Goal: Information Seeking & Learning: Learn about a topic

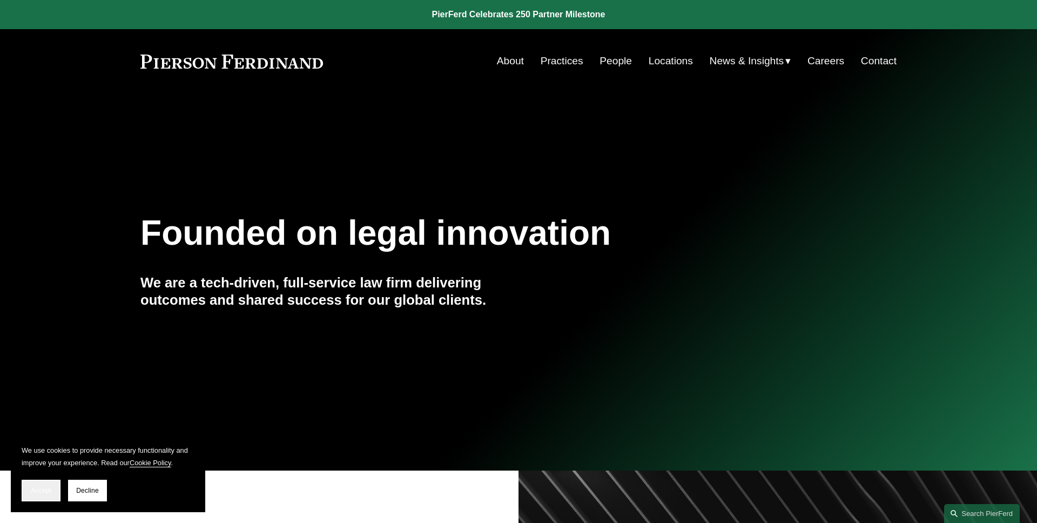
click at [45, 491] on span "Accept" at bounding box center [41, 491] width 21 height 8
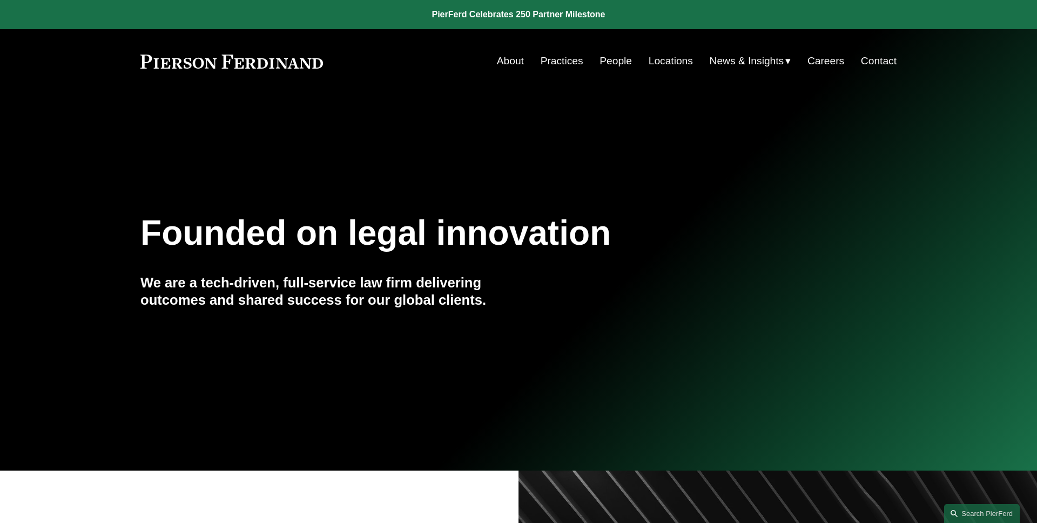
click at [0, 0] on span "Insights" at bounding box center [0, 0] width 0 height 0
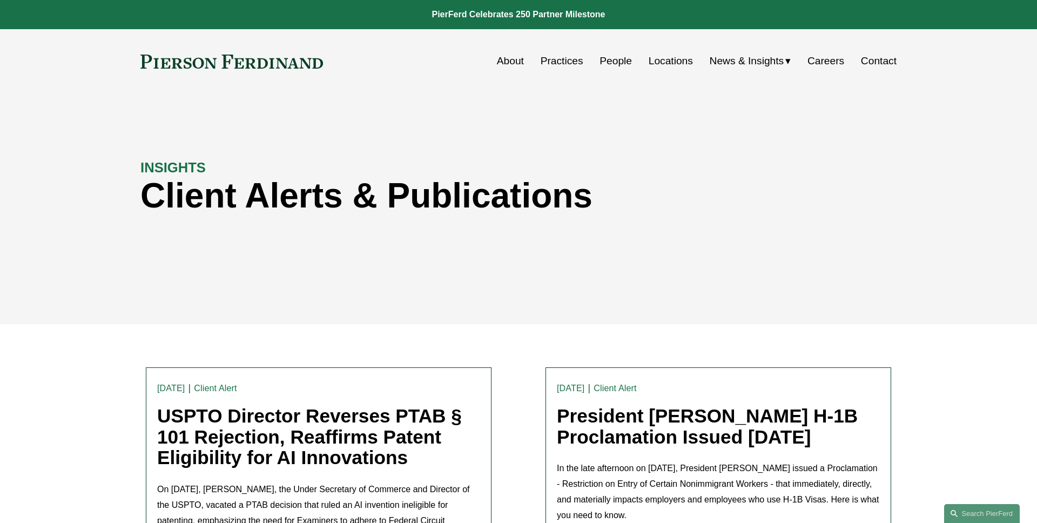
click at [316, 442] on link "USPTO Director Reverses PTAB § 101 Rejection, Reaffirms Patent Eligibility for …" at bounding box center [309, 436] width 305 height 63
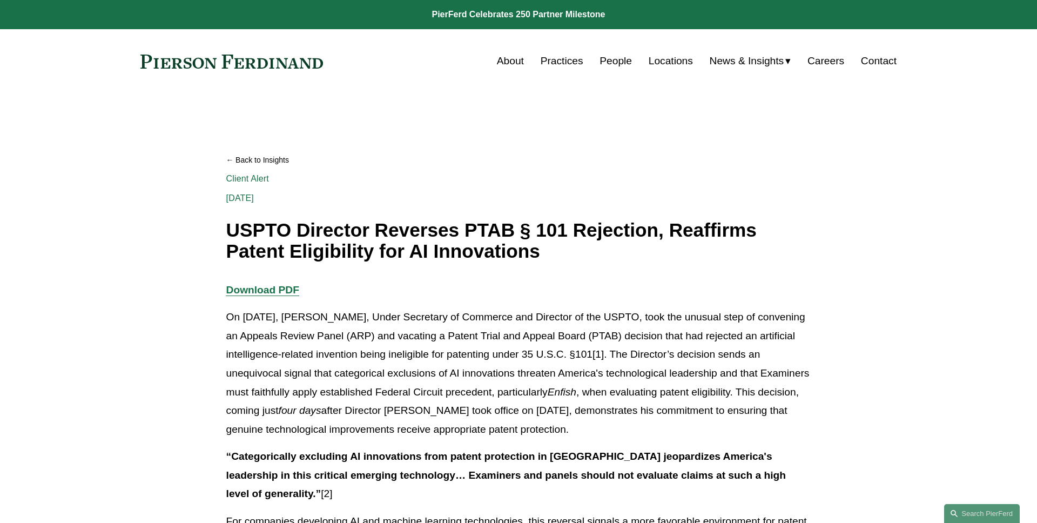
click at [971, 514] on link "Search this site" at bounding box center [982, 513] width 76 height 19
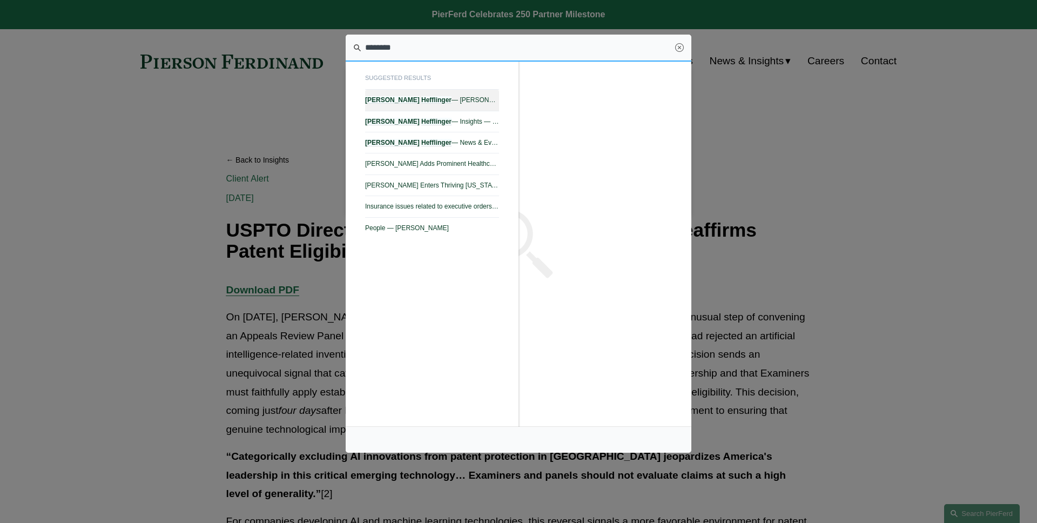
click at [444, 98] on span "Benjamin Hefflinger — Pierson Ferdinand LLP" at bounding box center [432, 100] width 134 height 8
type input "********"
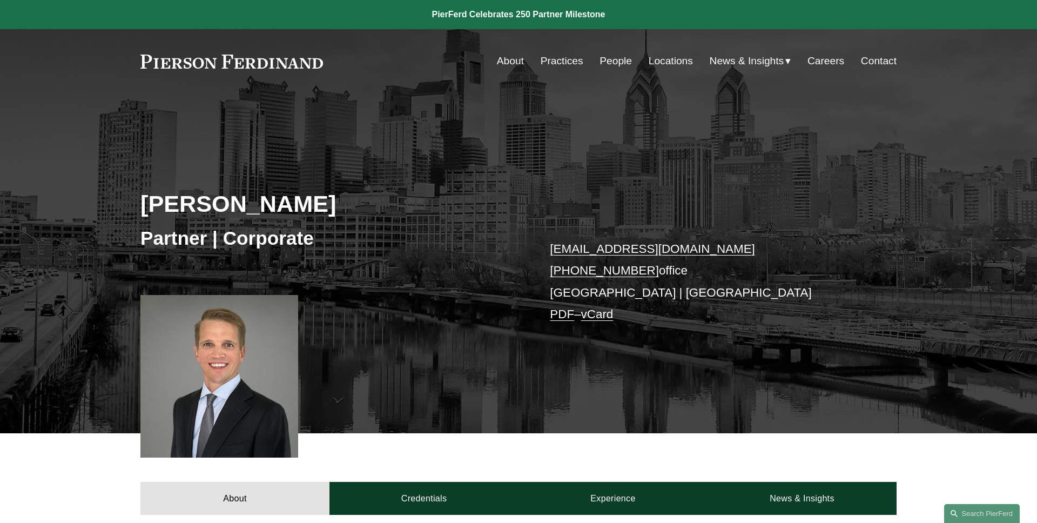
click at [619, 58] on link "People" at bounding box center [616, 61] width 32 height 21
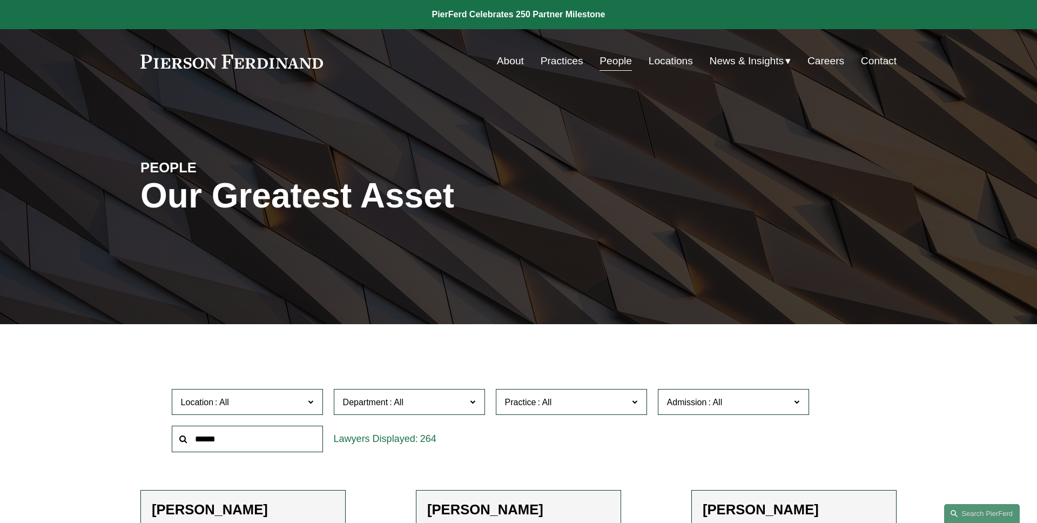
click at [568, 63] on link "Practices" at bounding box center [562, 61] width 43 height 21
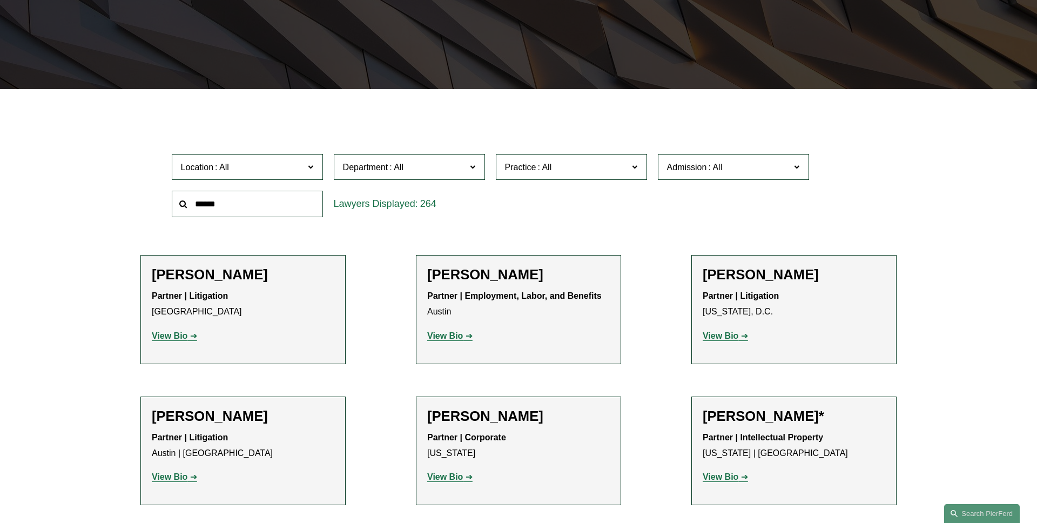
scroll to position [323, 0]
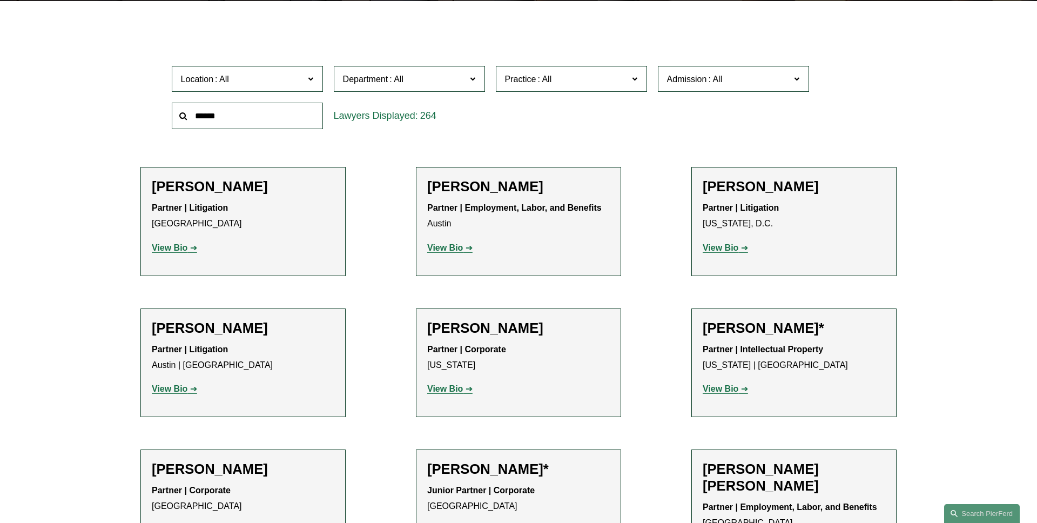
click at [596, 77] on span "Practice" at bounding box center [567, 79] width 124 height 15
click at [0, 0] on link "Real Estate" at bounding box center [0, 0] width 0 height 0
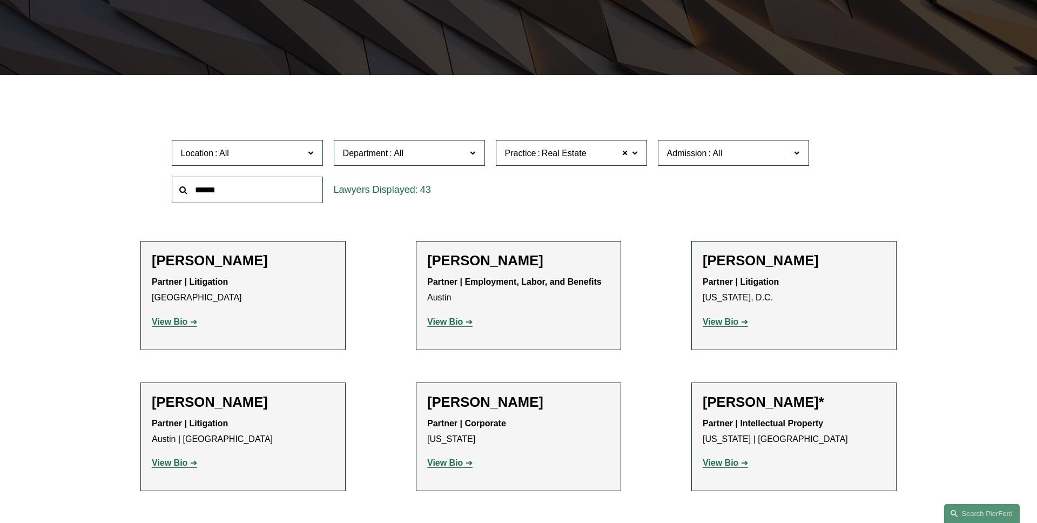
scroll to position [215, 0]
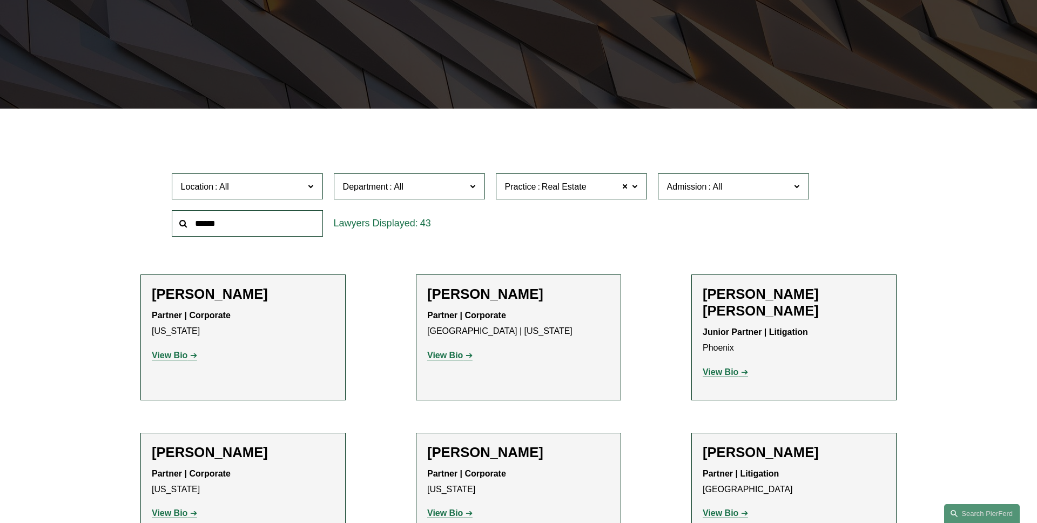
click at [651, 223] on div "Location All Atlanta Austin Bellevue Boston Charlotte Chicago Cincinnati Clevel…" at bounding box center [518, 205] width 705 height 74
click at [638, 190] on label "Practice Real Estate" at bounding box center [571, 186] width 151 height 26
click at [0, 0] on link "Construction and Design Professional" at bounding box center [0, 0] width 0 height 0
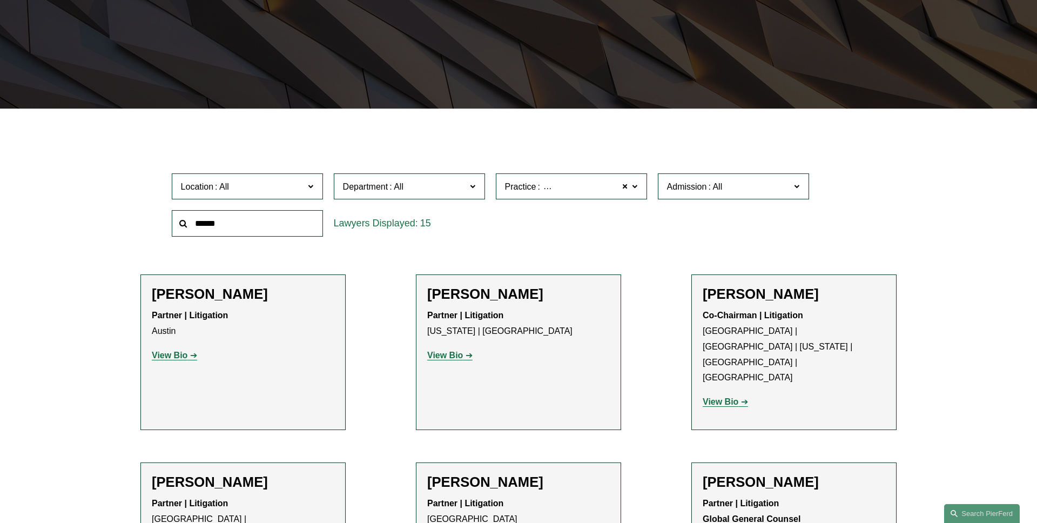
click at [638, 188] on label "Practice Construction and Design Professional" at bounding box center [571, 186] width 151 height 26
click at [0, 0] on link "Real Estate" at bounding box center [0, 0] width 0 height 0
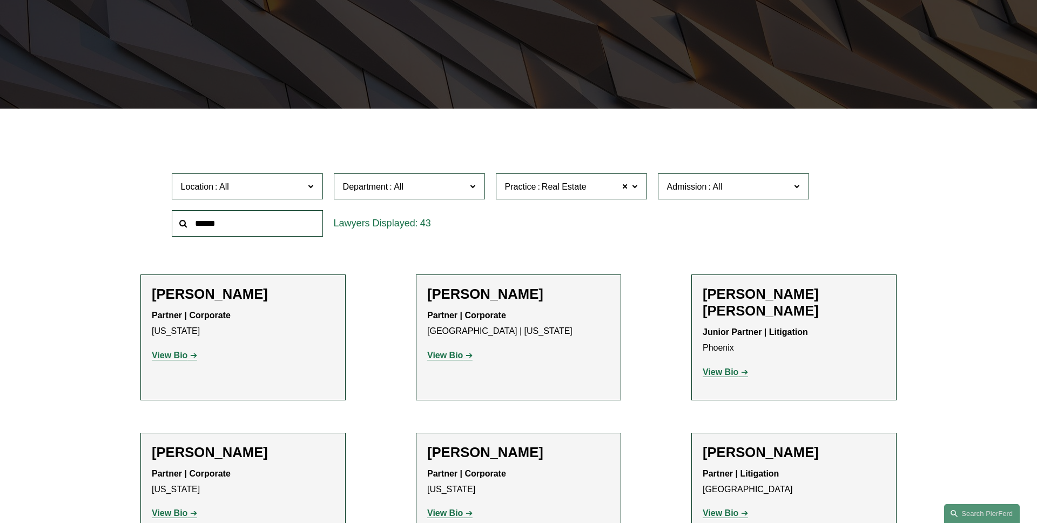
click at [634, 187] on span at bounding box center [634, 186] width 5 height 14
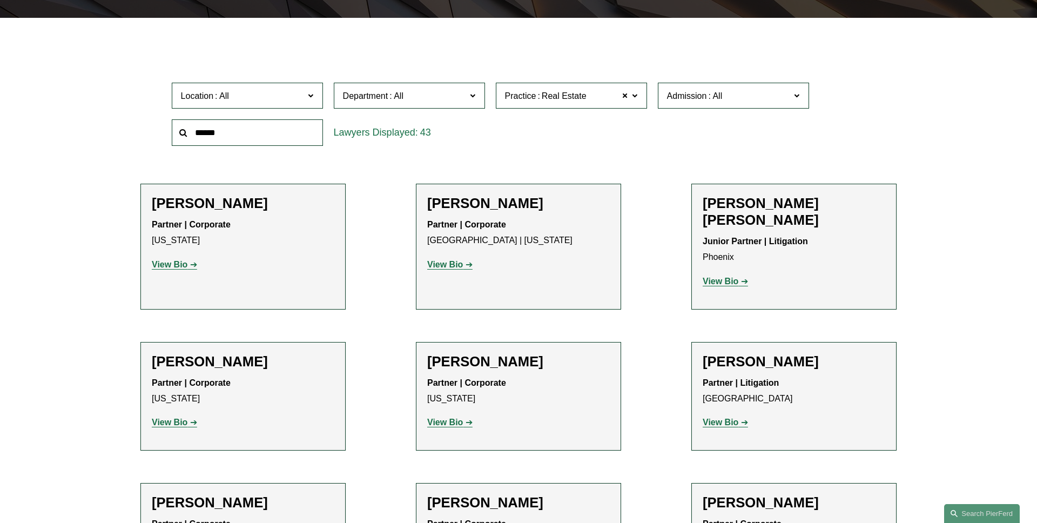
scroll to position [353, 0]
click at [0, 0] on link "Construction and Design Professional" at bounding box center [0, 0] width 0 height 0
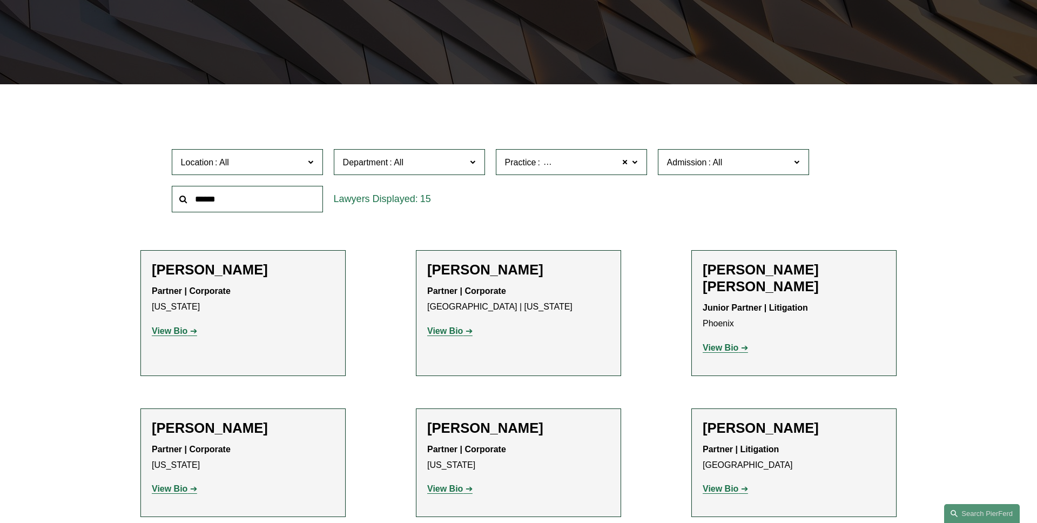
scroll to position [215, 0]
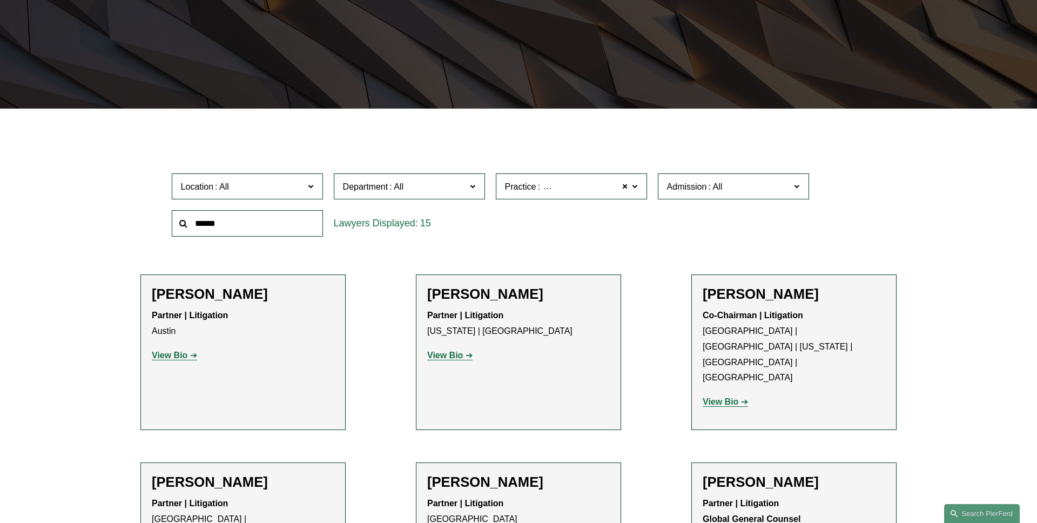
click at [638, 183] on label "Practice Construction and Design Professional" at bounding box center [571, 186] width 151 height 26
click at [0, 0] on link "Real Estate" at bounding box center [0, 0] width 0 height 0
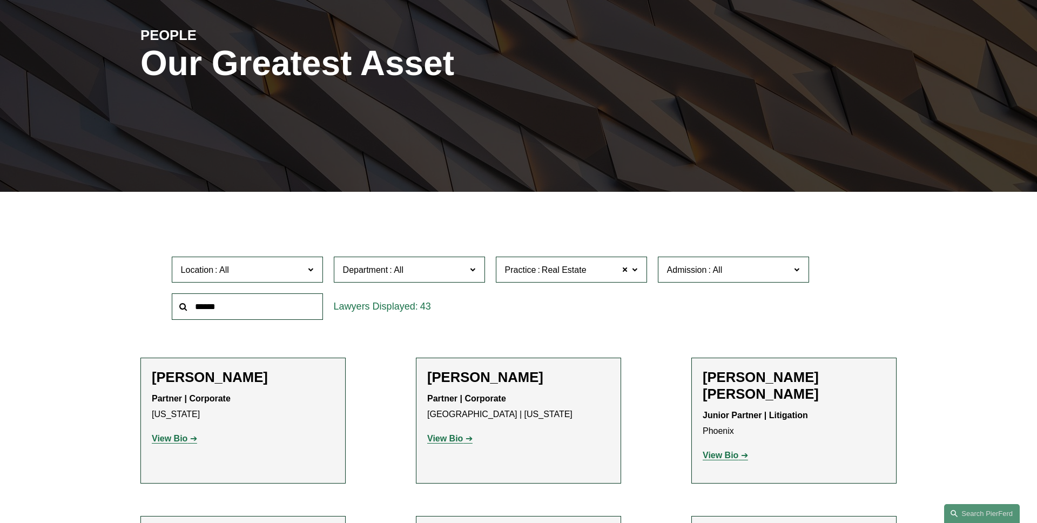
scroll to position [186, 0]
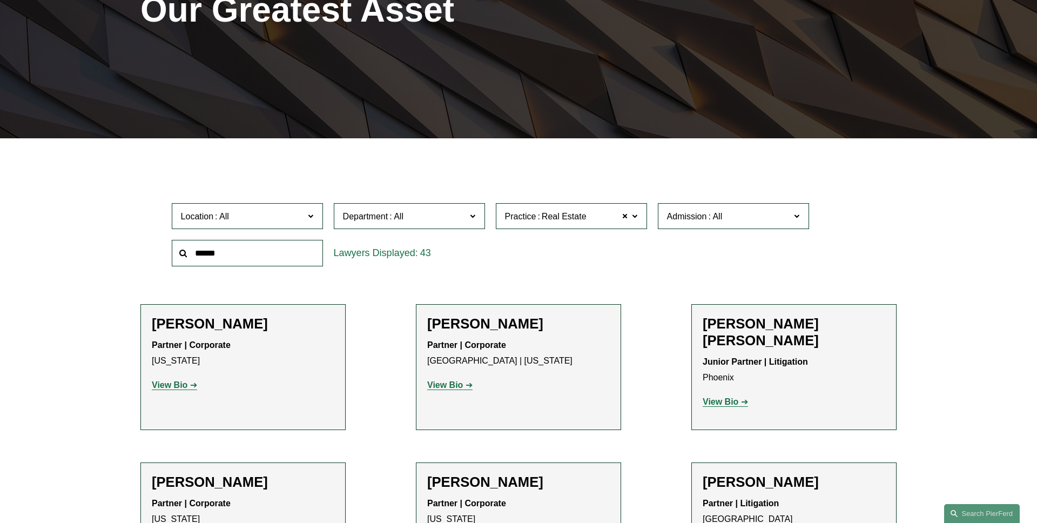
click at [640, 218] on label "Practice Real Estate" at bounding box center [571, 216] width 151 height 26
click at [0, 0] on link "Construction and Design Professional" at bounding box center [0, 0] width 0 height 0
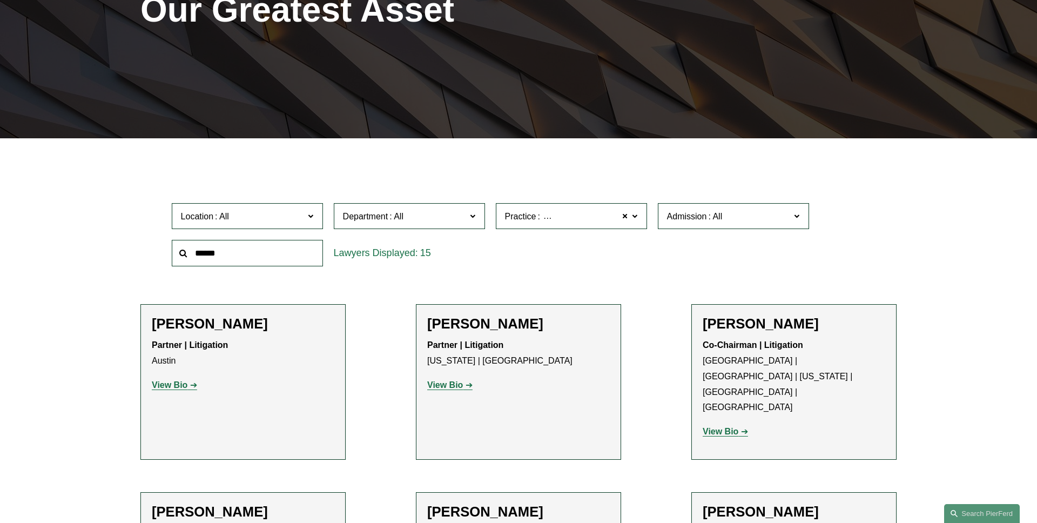
click at [395, 124] on div "PEOPLE Our Greatest Asset" at bounding box center [518, 23] width 1037 height 231
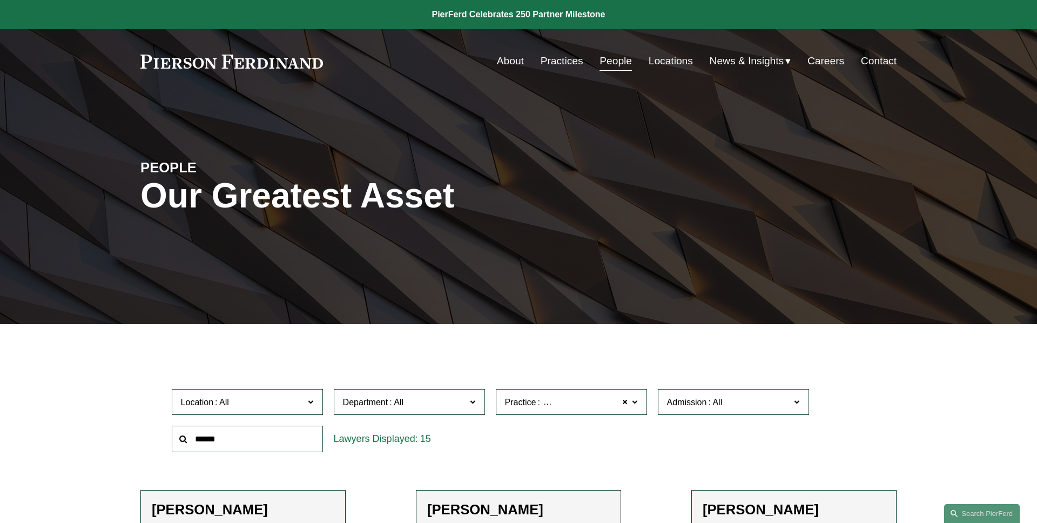
click at [547, 64] on link "Practices" at bounding box center [562, 61] width 43 height 21
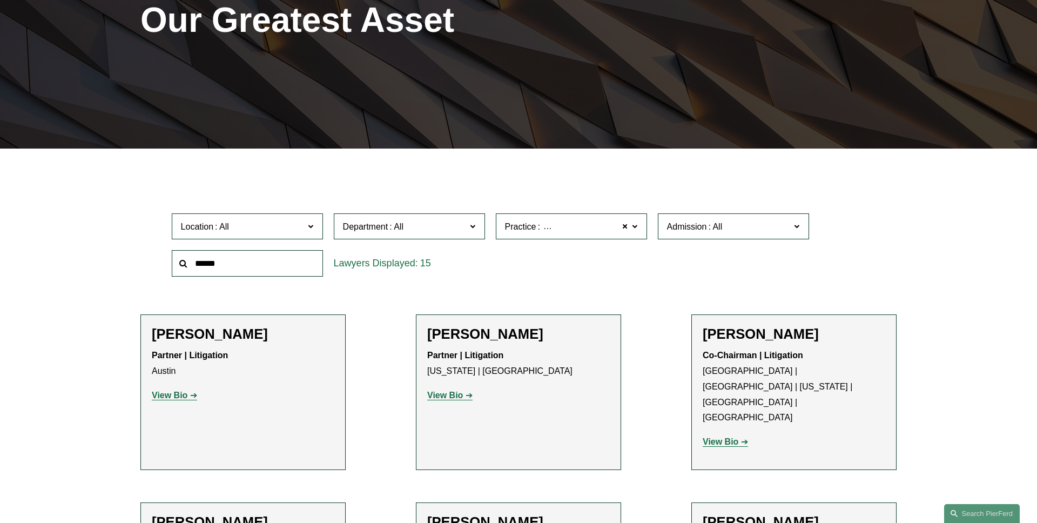
scroll to position [192, 0]
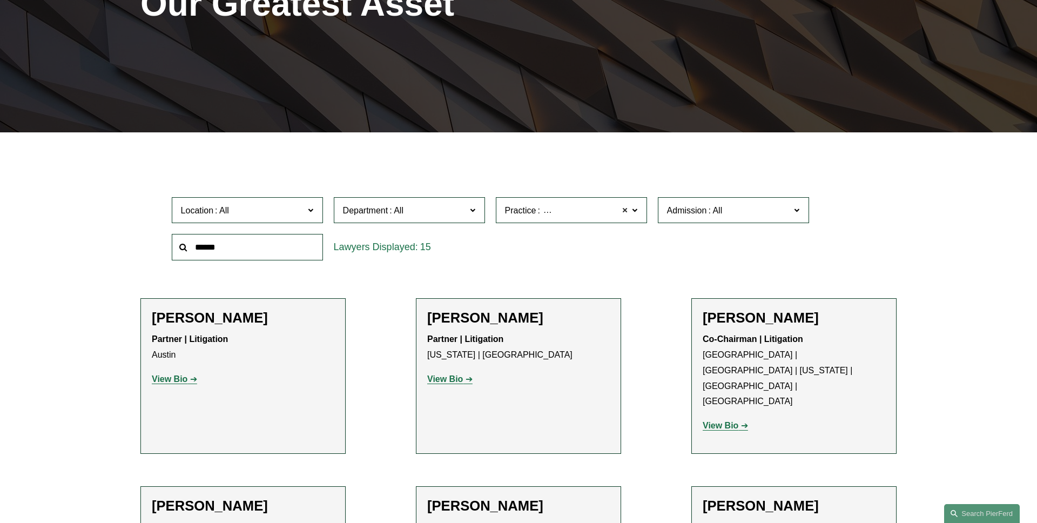
click at [625, 213] on span at bounding box center [625, 210] width 6 height 14
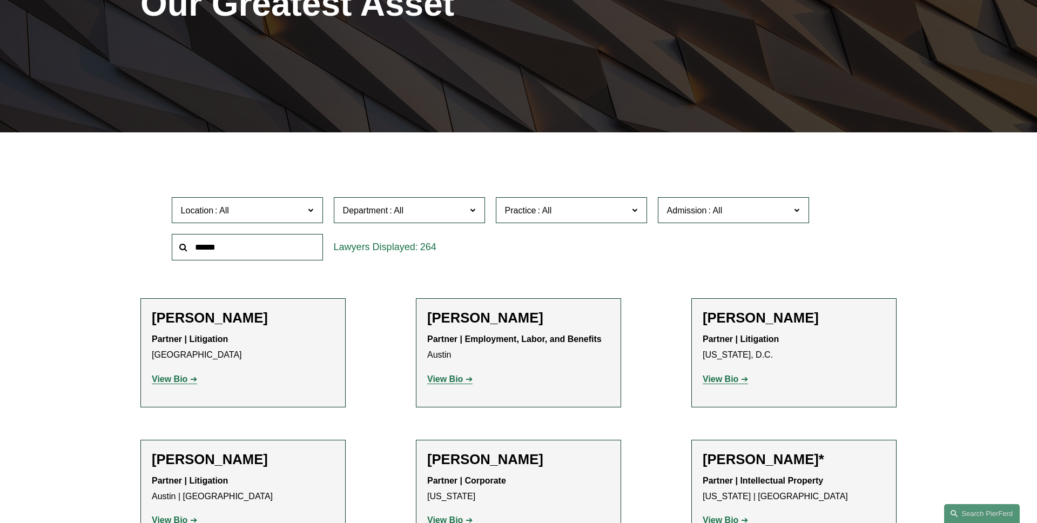
click at [284, 251] on input "text" at bounding box center [247, 247] width 151 height 26
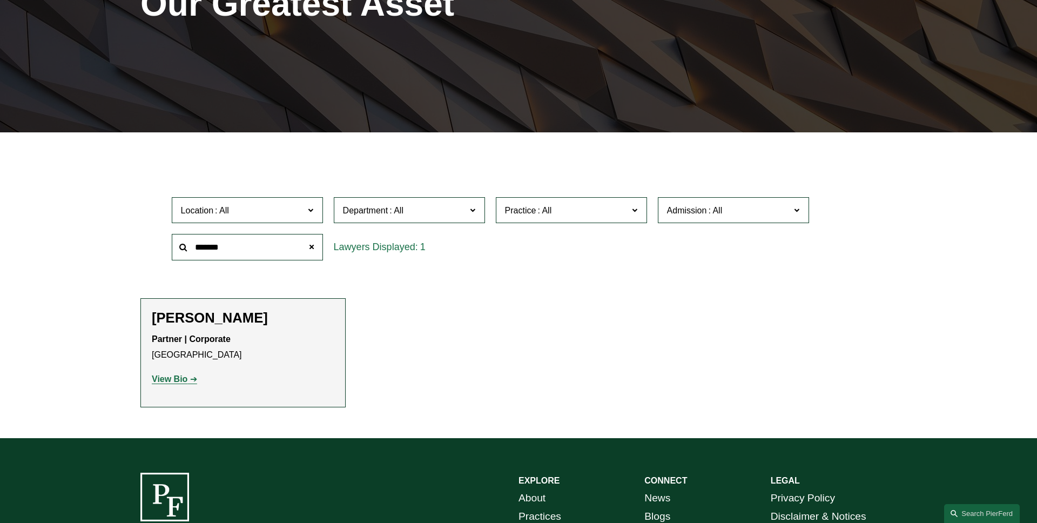
type input "*******"
click at [190, 383] on link "View Bio" at bounding box center [174, 378] width 45 height 9
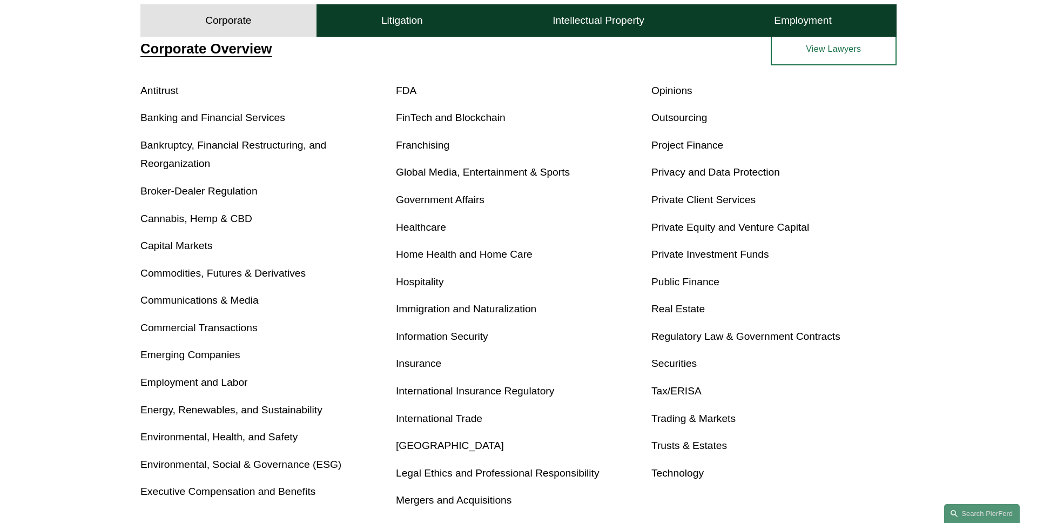
scroll to position [364, 0]
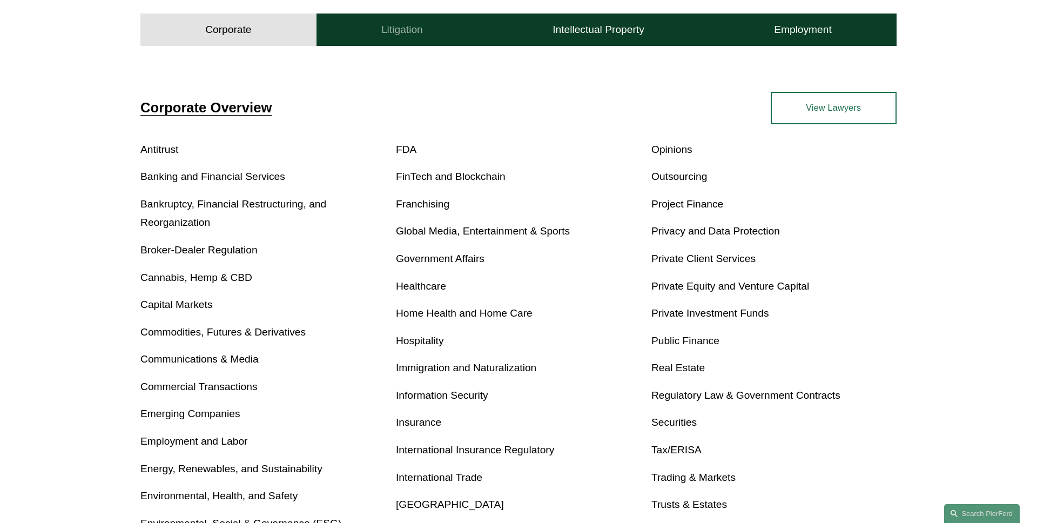
click at [389, 32] on h4 "Litigation" at bounding box center [402, 29] width 42 height 13
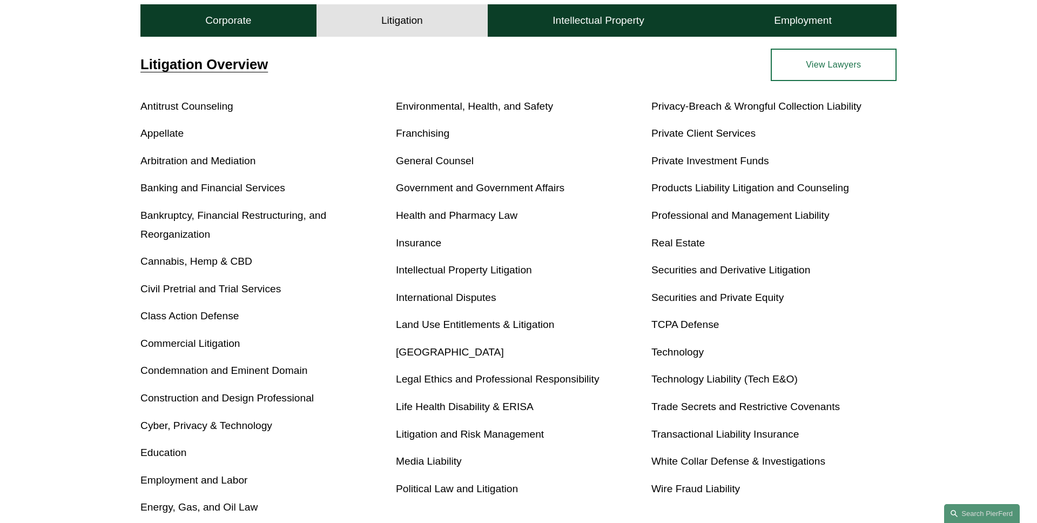
scroll to position [388, 0]
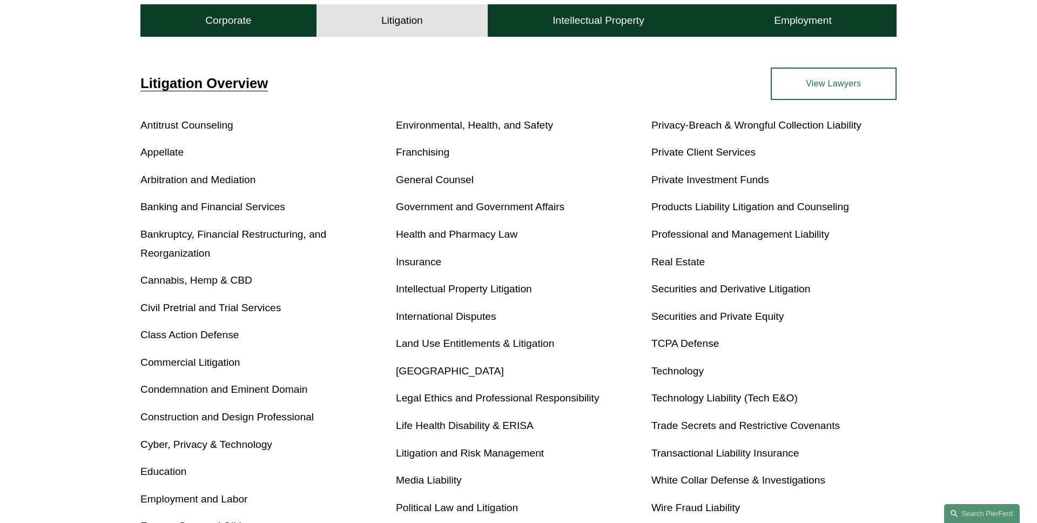
click at [283, 417] on link "Construction and Design Professional" at bounding box center [226, 416] width 173 height 11
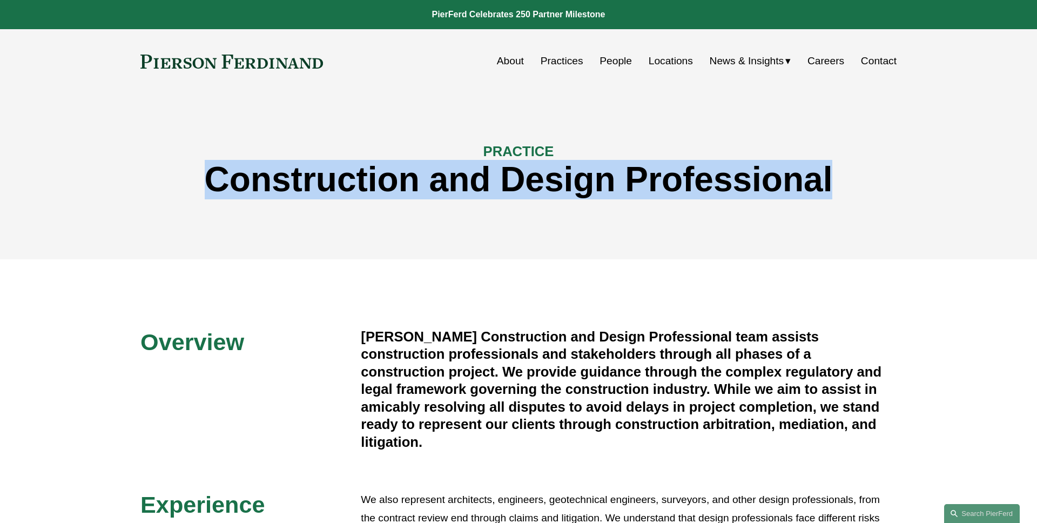
drag, startPoint x: 852, startPoint y: 188, endPoint x: 173, endPoint y: 186, distance: 678.4
click at [173, 186] on h1 "Construction and Design Professional" at bounding box center [518, 179] width 756 height 39
copy h1 "Construction and Design Professional"
click at [173, 186] on h1 "Construction and Design Professional" at bounding box center [518, 179] width 756 height 39
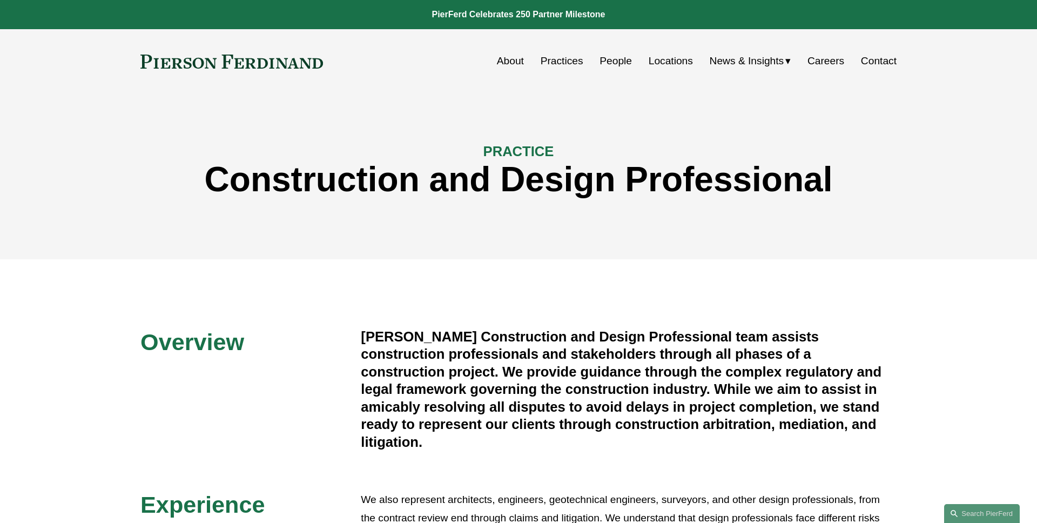
click at [460, 361] on h4 "Pierson Ferdinand’s Construction and Design Professional team assists construct…" at bounding box center [629, 389] width 536 height 123
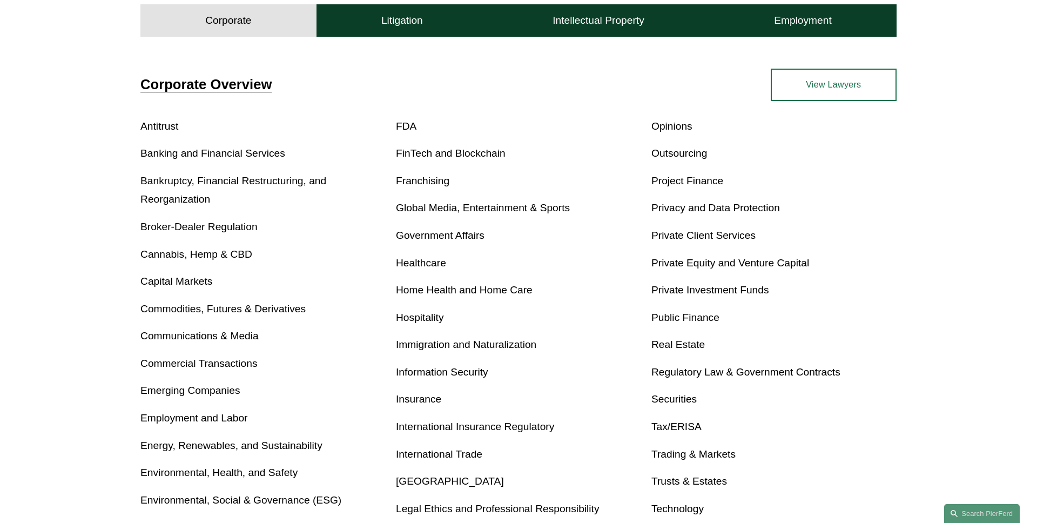
scroll to position [388, 0]
click at [677, 346] on link "Real Estate" at bounding box center [677, 343] width 53 height 11
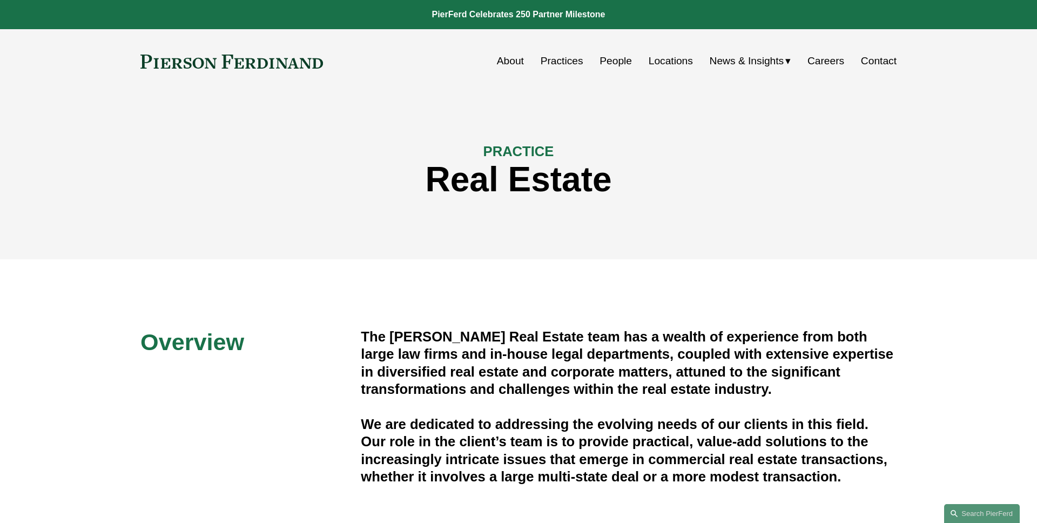
click at [299, 138] on div "PRACTICE Real Estate" at bounding box center [518, 176] width 1037 height 98
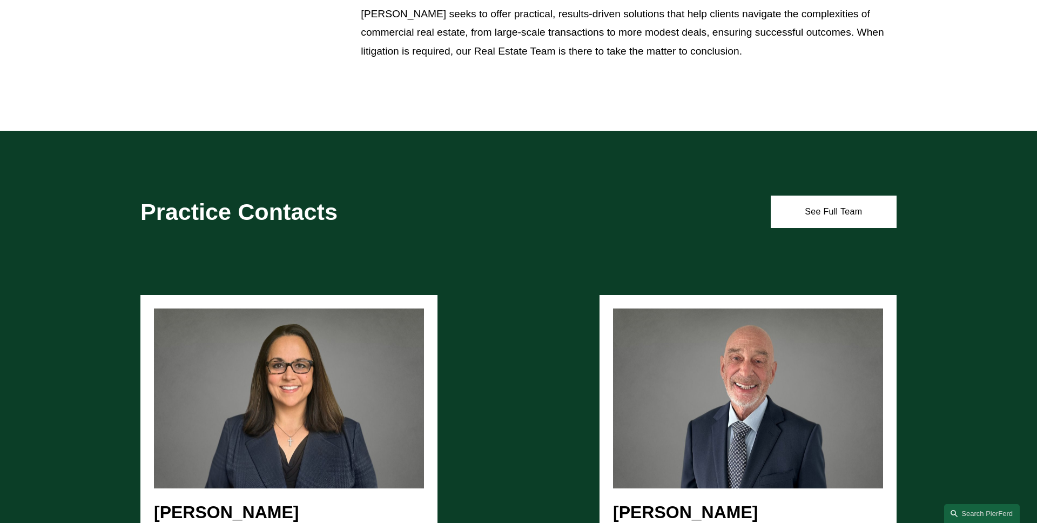
scroll to position [1174, 0]
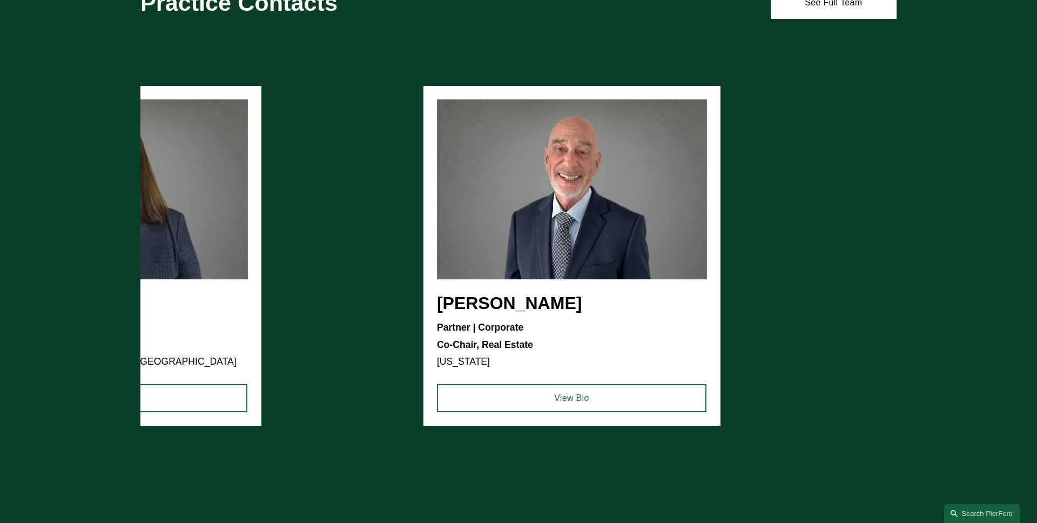
drag, startPoint x: 299, startPoint y: 306, endPoint x: 320, endPoint y: 316, distance: 23.9
click at [320, 316] on ul "Cammi R. Jones Partner | Litigation Co-Chair, Real Estate Atlanta | Washington,…" at bounding box center [518, 256] width 756 height 340
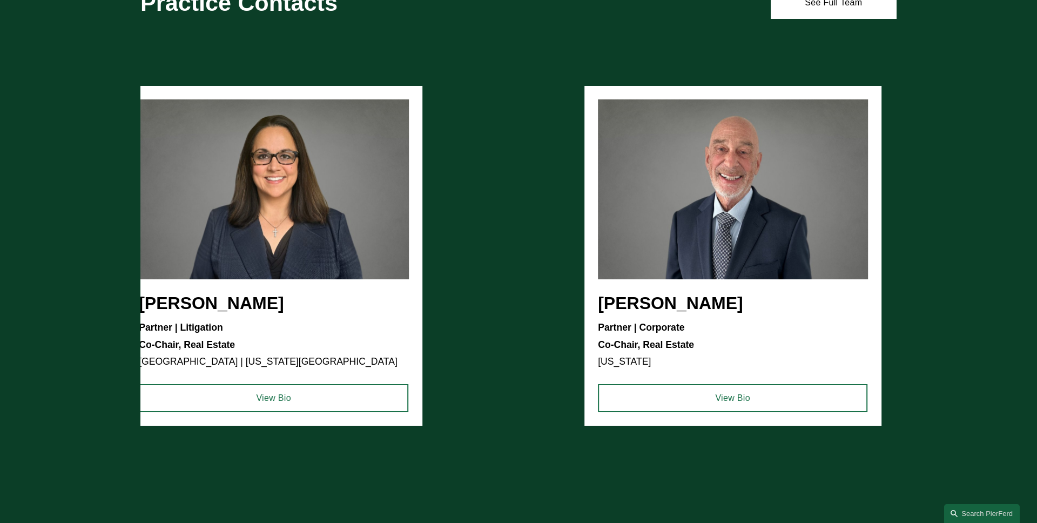
drag, startPoint x: 461, startPoint y: 293, endPoint x: 534, endPoint y: 293, distance: 73.5
click at [527, 293] on ul "Cammi R. Jones Partner | Litigation Co-Chair, Real Estate Atlanta | Washington,…" at bounding box center [518, 256] width 756 height 340
drag, startPoint x: 373, startPoint y: 288, endPoint x: 496, endPoint y: 288, distance: 123.1
click at [493, 288] on ul "Cammi R. Jones Partner | Litigation Co-Chair, Real Estate Atlanta | Washington,…" at bounding box center [518, 256] width 756 height 340
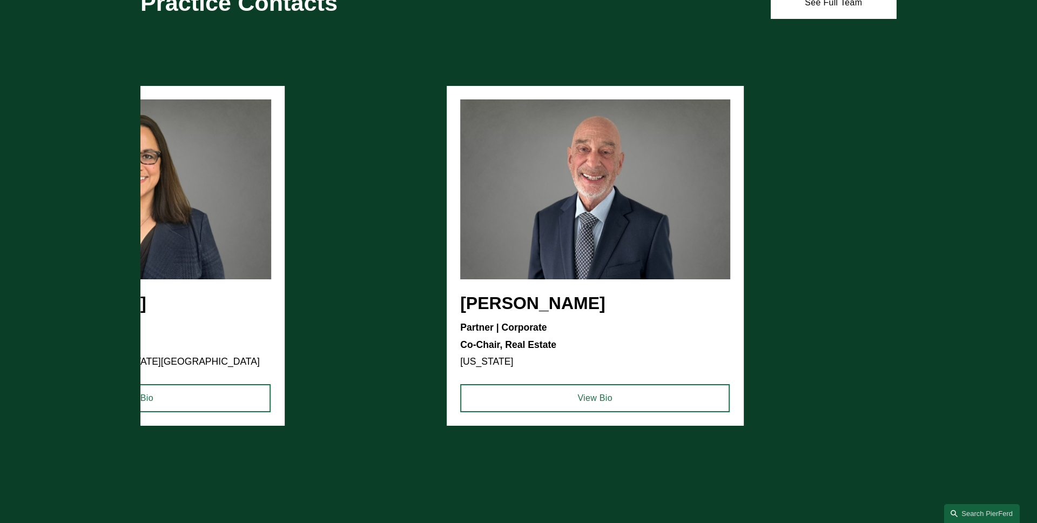
drag, startPoint x: 564, startPoint y: 210, endPoint x: 457, endPoint y: 210, distance: 107.5
click at [459, 210] on ul "Cammi R. Jones Partner | Litigation Co-Chair, Real Estate Atlanta | Washington,…" at bounding box center [518, 256] width 756 height 340
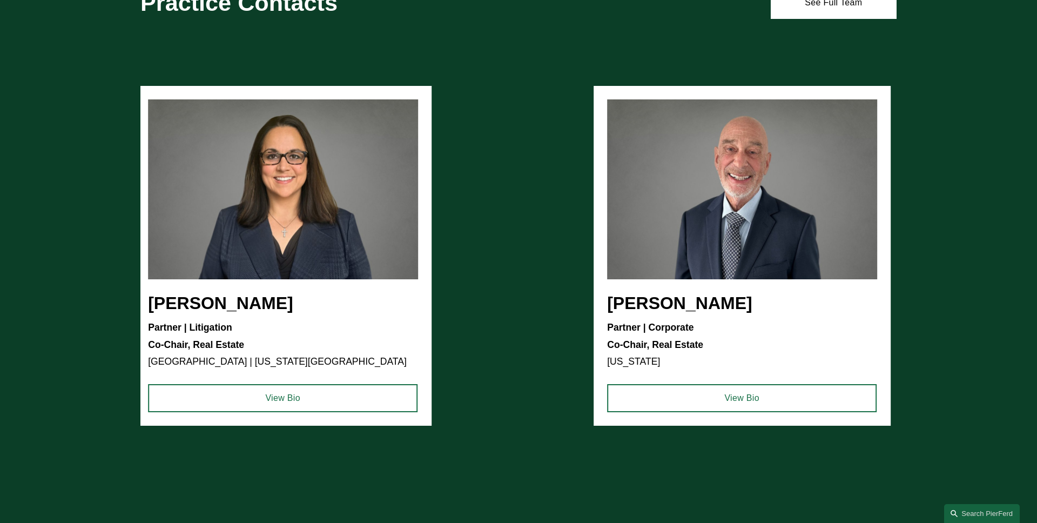
drag, startPoint x: 457, startPoint y: 210, endPoint x: 807, endPoint y: 213, distance: 350.0
click at [807, 213] on ul "Cammi R. Jones Partner | Litigation Co-Chair, Real Estate Atlanta | Washington,…" at bounding box center [518, 256] width 756 height 340
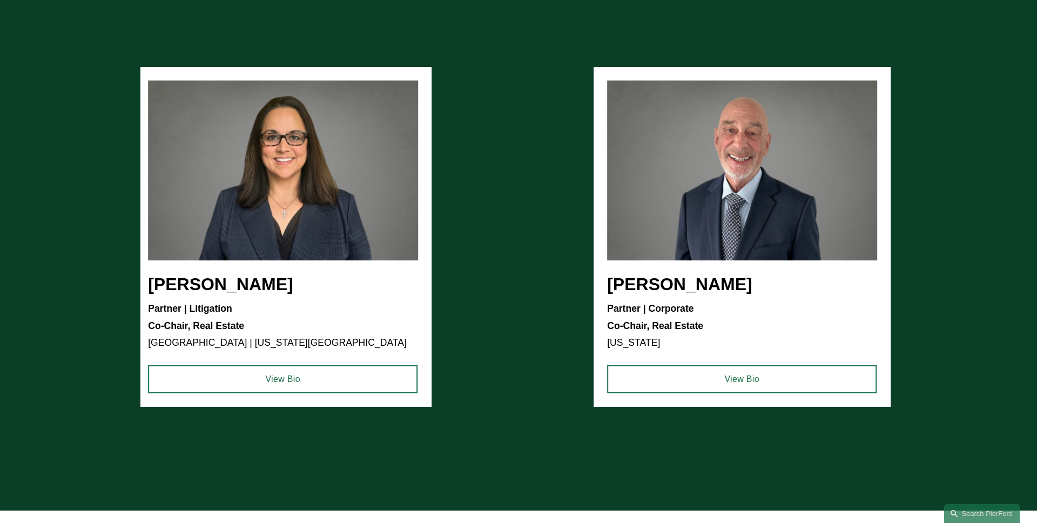
scroll to position [1157, 0]
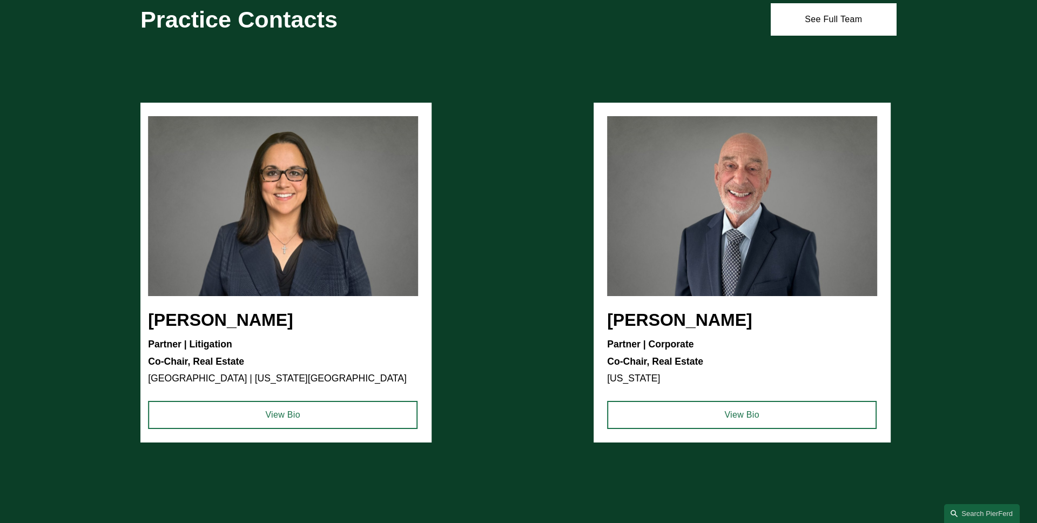
drag, startPoint x: 502, startPoint y: 273, endPoint x: 434, endPoint y: 273, distance: 67.5
click at [439, 273] on ul "Cammi R. Jones Partner | Litigation Co-Chair, Real Estate Atlanta | Washington,…" at bounding box center [518, 273] width 756 height 340
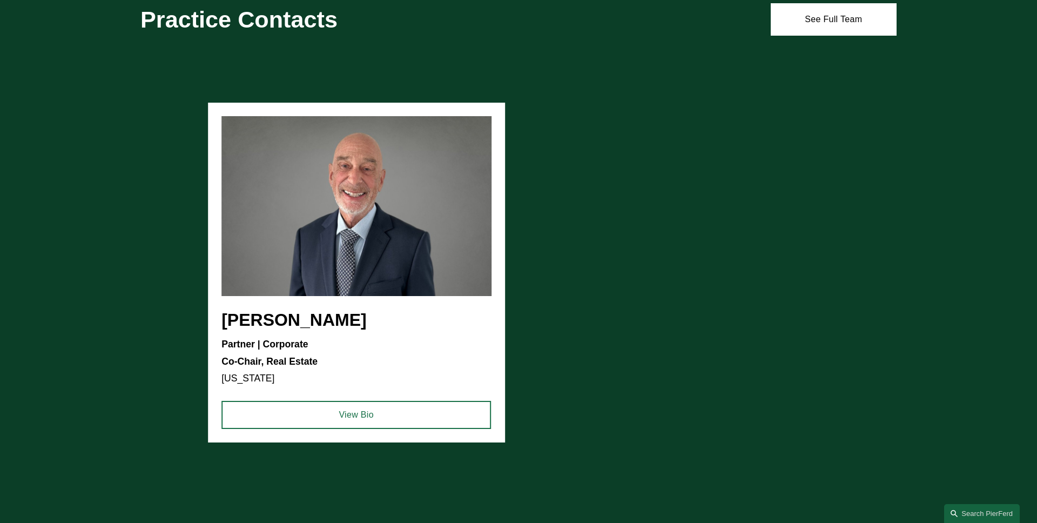
drag, startPoint x: 362, startPoint y: 270, endPoint x: 547, endPoint y: 288, distance: 185.1
click at [542, 288] on ul "Cammi R. Jones Partner | Litigation Co-Chair, Real Estate Atlanta | Washington,…" at bounding box center [518, 273] width 756 height 340
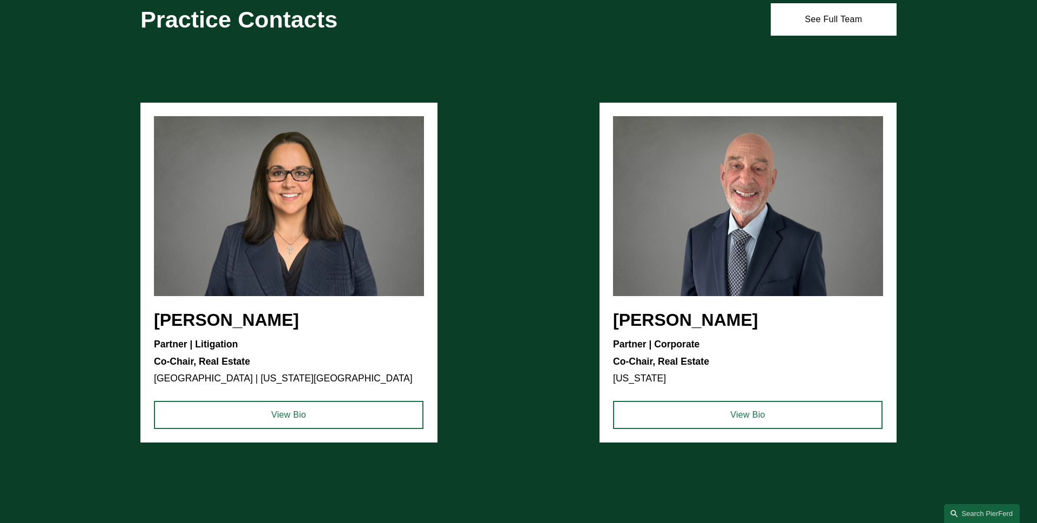
drag, startPoint x: 339, startPoint y: 266, endPoint x: 547, endPoint y: 266, distance: 207.9
click at [542, 266] on ul "Cammi R. Jones Partner | Litigation Co-Chair, Real Estate Atlanta | Washington,…" at bounding box center [518, 273] width 756 height 340
click at [547, 266] on ul "Cammi R. Jones Partner | Litigation Co-Chair, Real Estate Atlanta | Washington,…" at bounding box center [518, 273] width 756 height 340
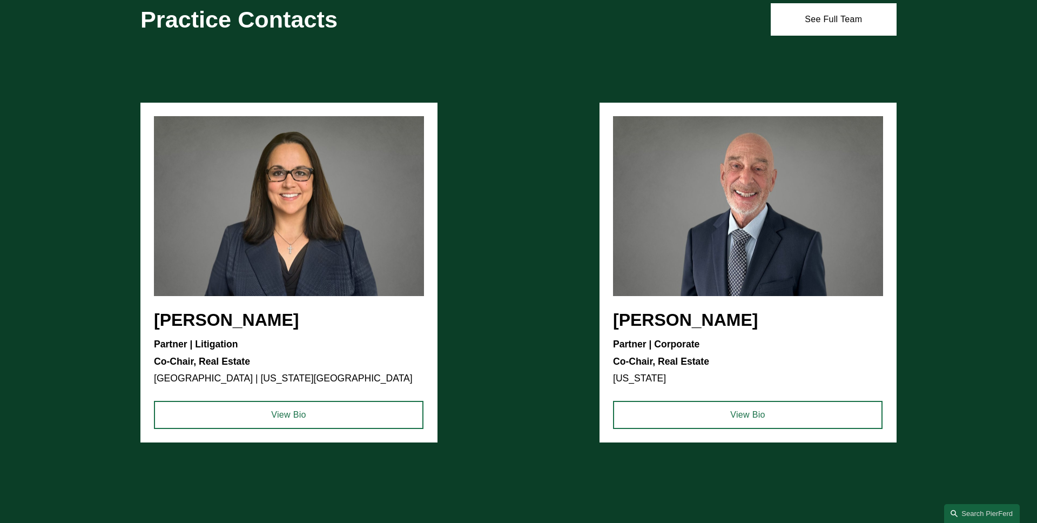
click at [264, 326] on ul "Cammi R. Jones Partner | Litigation Co-Chair, Real Estate Atlanta | Washington,…" at bounding box center [518, 273] width 756 height 340
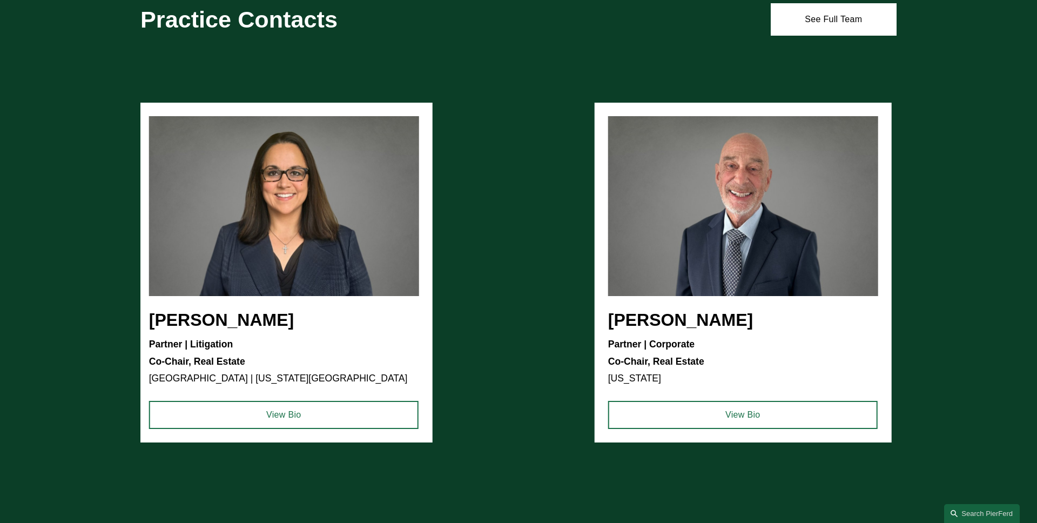
drag, startPoint x: 284, startPoint y: 321, endPoint x: 336, endPoint y: 328, distance: 52.3
click at [333, 327] on ul "Cammi R. Jones Partner | Litigation Co-Chair, Real Estate Atlanta | Washington,…" at bounding box center [518, 273] width 756 height 340
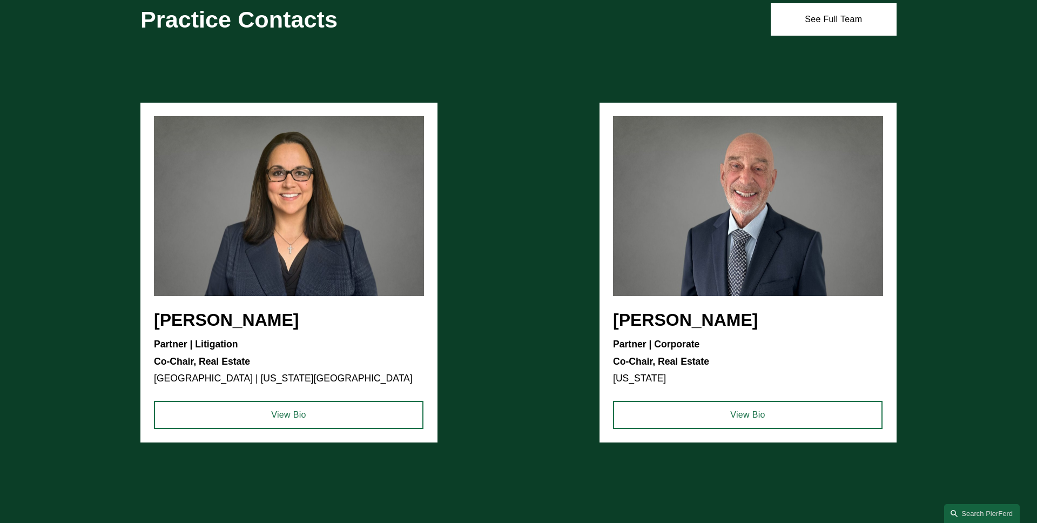
drag, startPoint x: 204, startPoint y: 341, endPoint x: 231, endPoint y: 352, distance: 28.9
click at [231, 352] on ul "Cammi R. Jones Partner | Litigation Co-Chair, Real Estate Atlanta | Washington,…" at bounding box center [518, 273] width 756 height 340
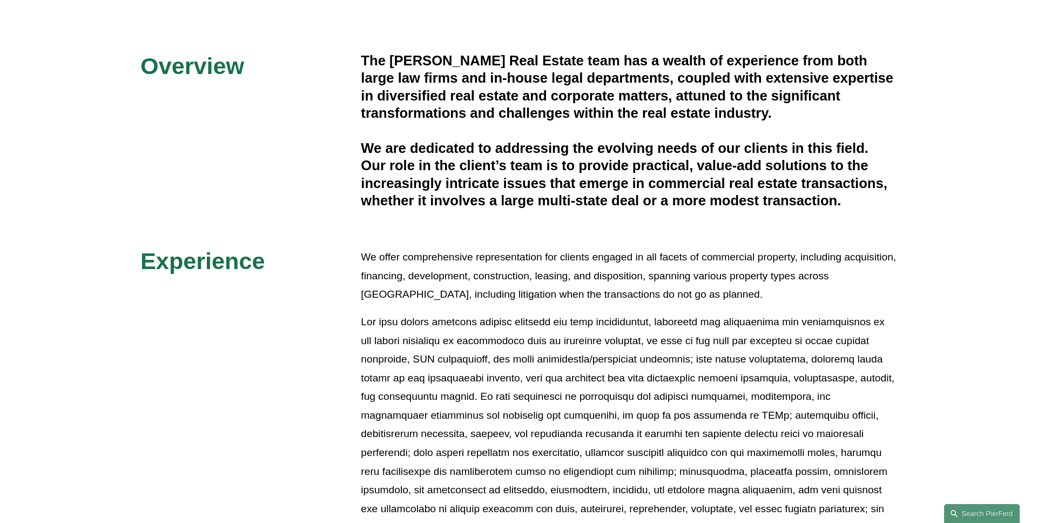
scroll to position [0, 0]
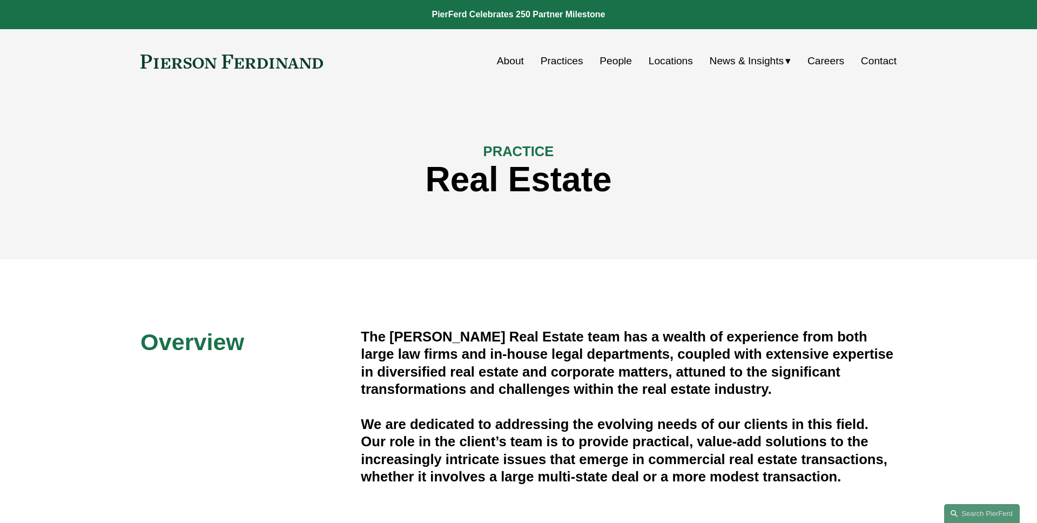
click at [203, 56] on link at bounding box center [231, 62] width 183 height 14
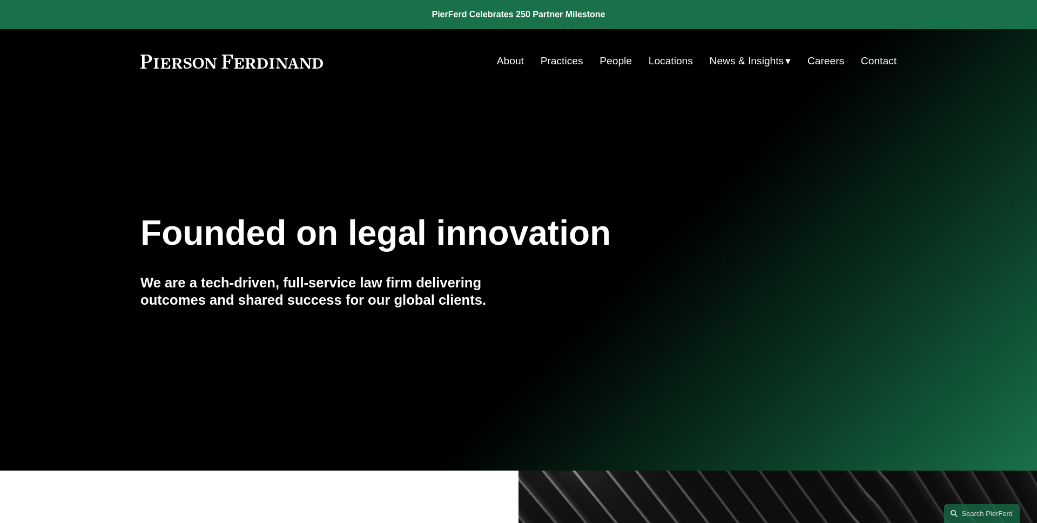
click at [566, 60] on link "Practices" at bounding box center [562, 61] width 43 height 21
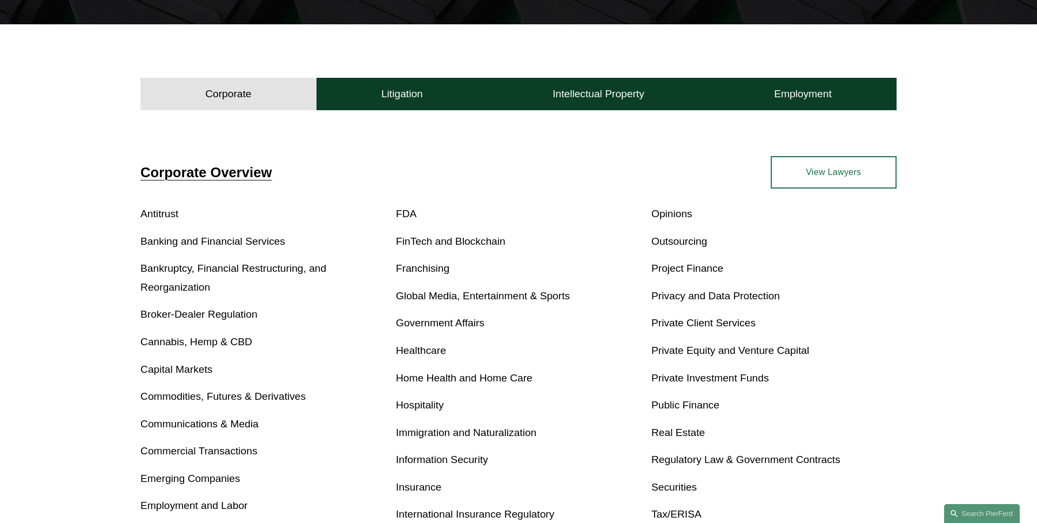
scroll to position [351, 0]
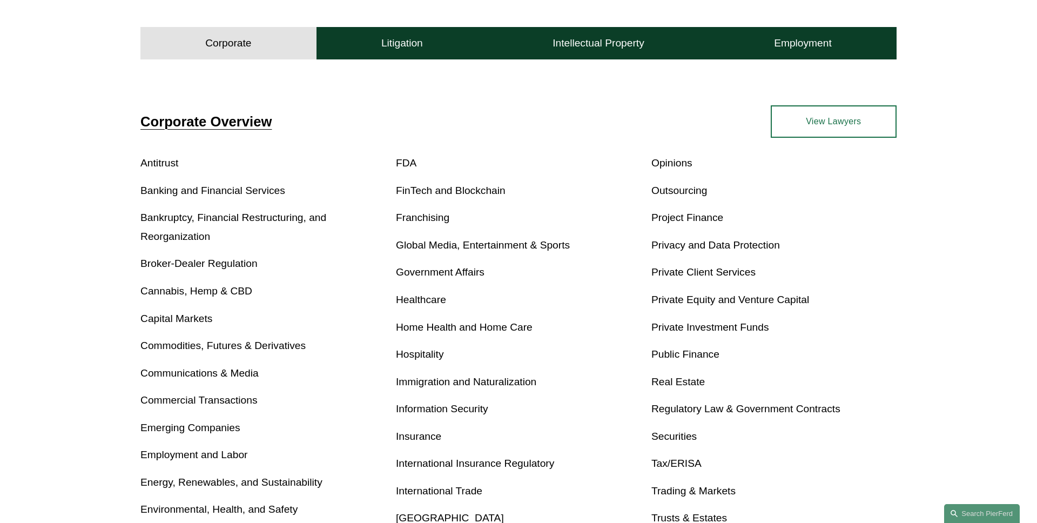
click at [550, 247] on link "Global Media, Entertainment & Sports" at bounding box center [483, 244] width 174 height 11
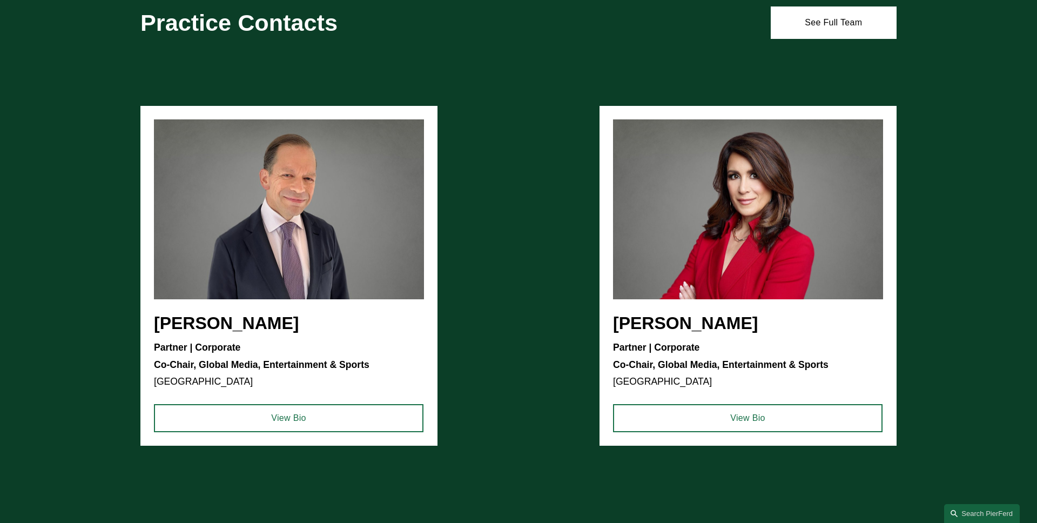
scroll to position [1043, 0]
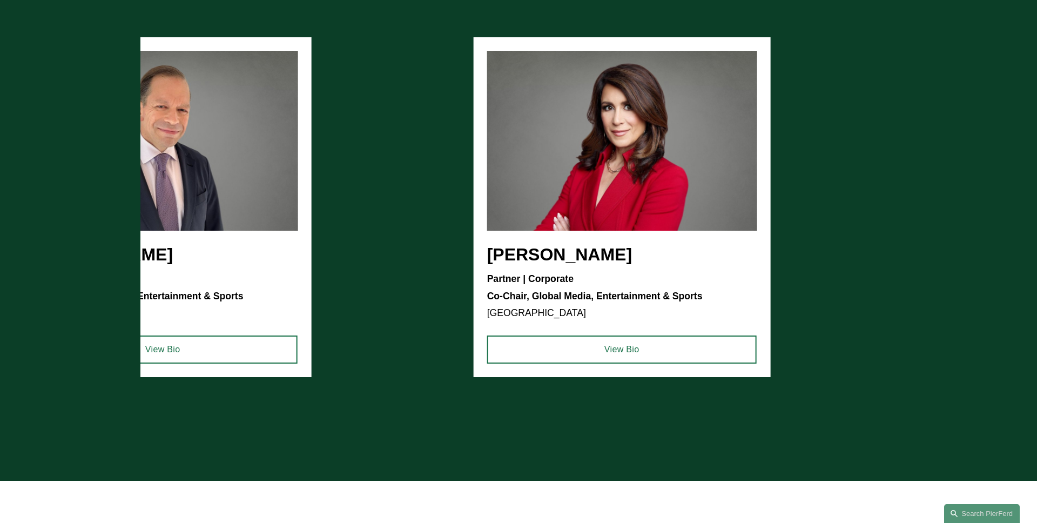
drag, startPoint x: 514, startPoint y: 277, endPoint x: 410, endPoint y: 279, distance: 103.2
click at [410, 279] on ul "Steven S. Sidman Partner | Corporate Co-Chair, Global Media, Entertainment & Sp…" at bounding box center [518, 207] width 756 height 340
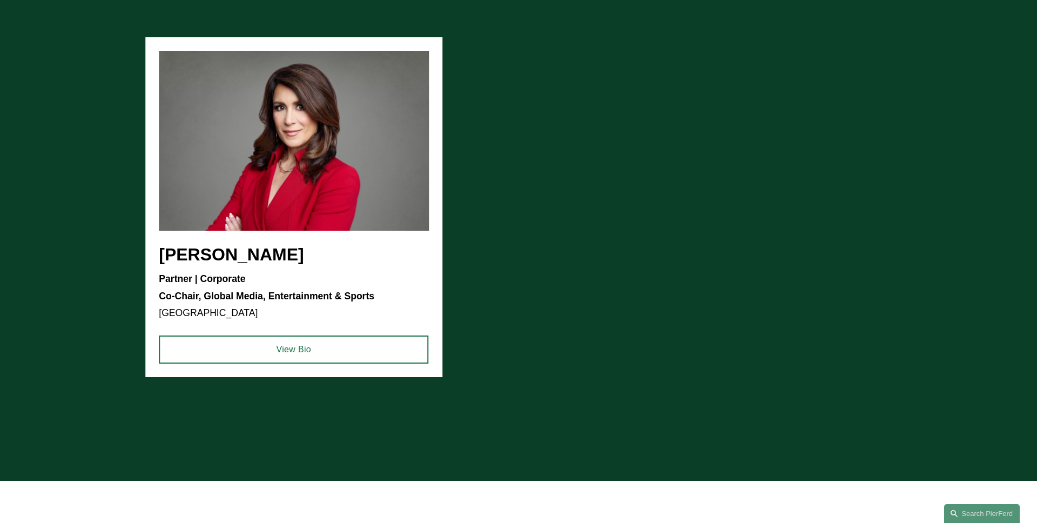
drag, startPoint x: 410, startPoint y: 279, endPoint x: 685, endPoint y: 288, distance: 275.1
click at [685, 288] on ul "Steven S. Sidman Partner | Corporate Co-Chair, Global Media, Entertainment & Sp…" at bounding box center [518, 207] width 756 height 340
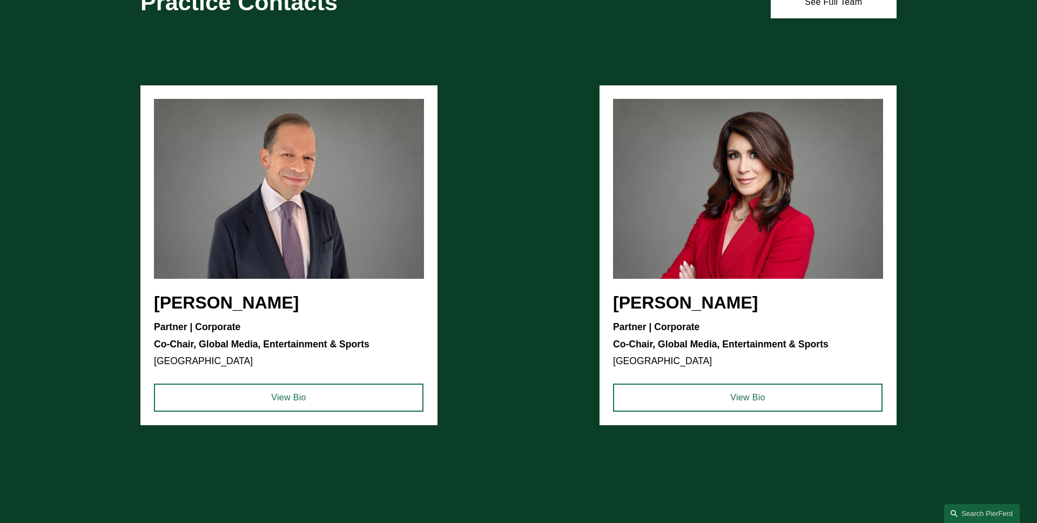
scroll to position [868, 0]
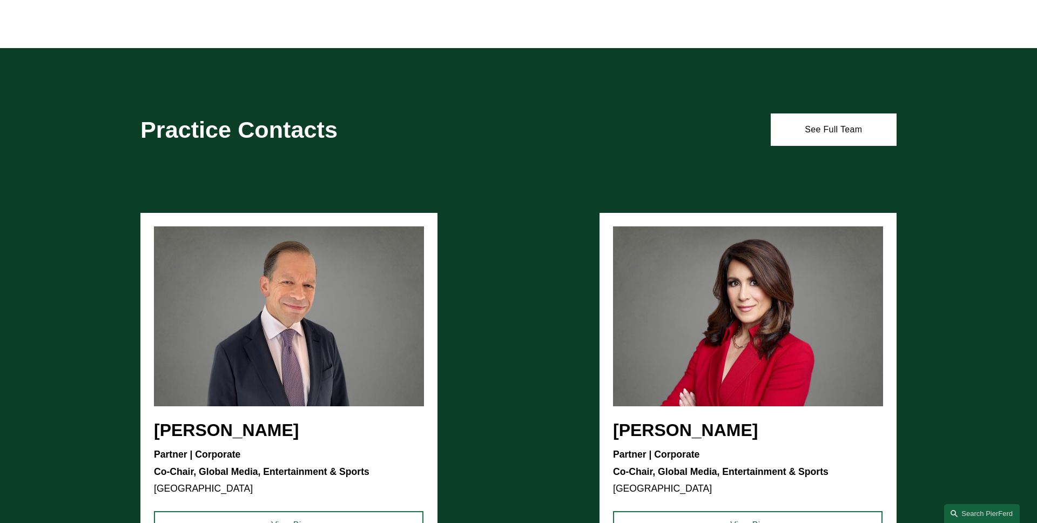
click at [338, 307] on ul "Steven S. Sidman Partner | Corporate Co-Chair, Global Media, Entertainment & Sp…" at bounding box center [518, 383] width 756 height 340
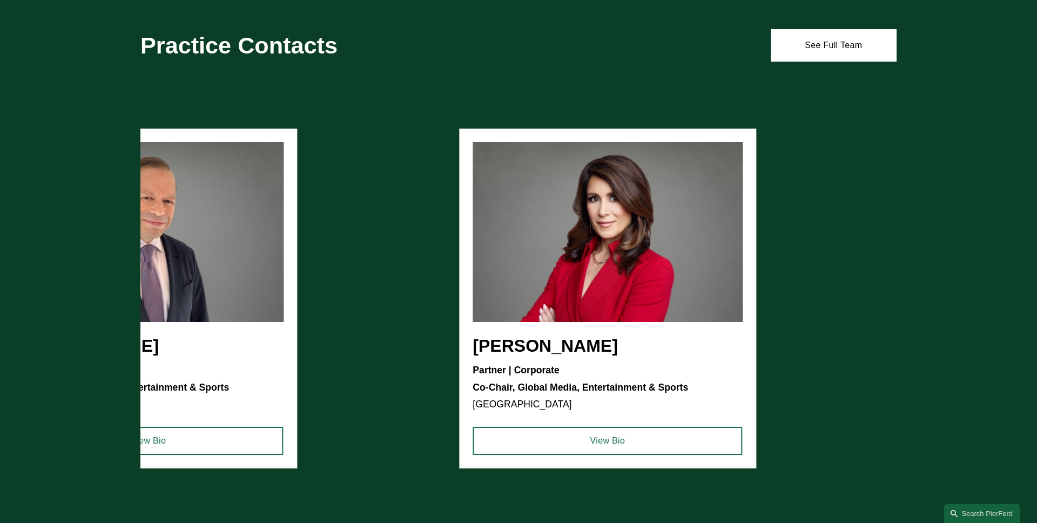
drag, startPoint x: 292, startPoint y: 367, endPoint x: 201, endPoint y: 363, distance: 90.8
click at [201, 363] on ul "Steven S. Sidman Partner | Corporate Co-Chair, Global Media, Entertainment & Sp…" at bounding box center [518, 299] width 756 height 340
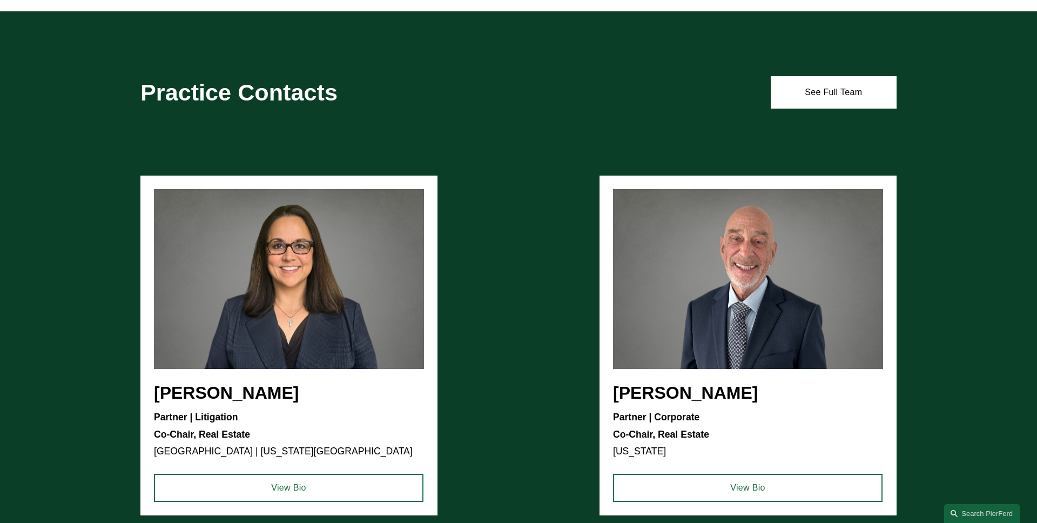
scroll to position [1088, 0]
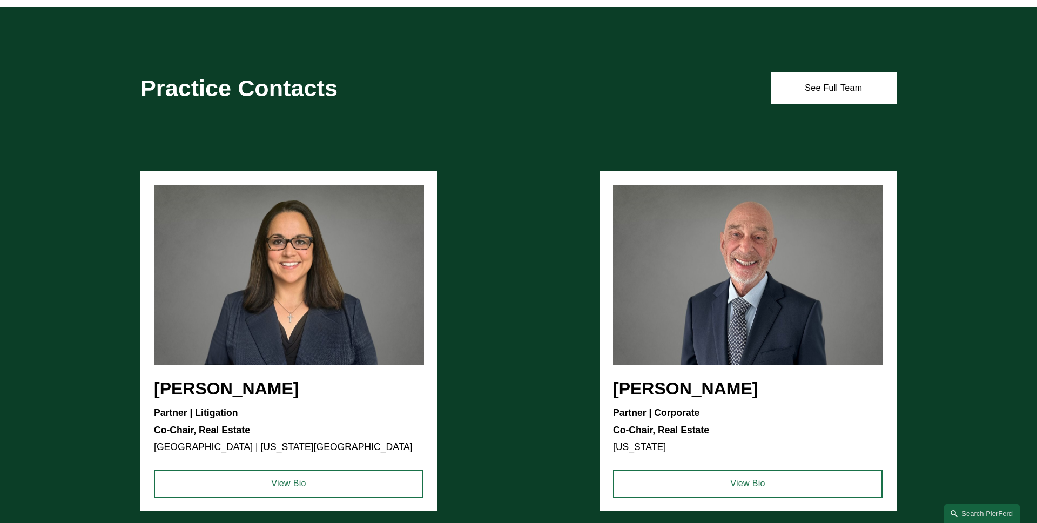
drag, startPoint x: 534, startPoint y: 281, endPoint x: 360, endPoint y: 284, distance: 174.5
click at [362, 284] on div "[PERSON_NAME] Partner | Litigation Co-Chair, Real Estate [GEOGRAPHIC_DATA] | [U…" at bounding box center [518, 365] width 1037 height 388
drag, startPoint x: 360, startPoint y: 284, endPoint x: 495, endPoint y: 284, distance: 135.0
click at [491, 284] on div "[PERSON_NAME] Partner | Litigation Co-Chair, Real Estate [GEOGRAPHIC_DATA] | [U…" at bounding box center [518, 365] width 1037 height 388
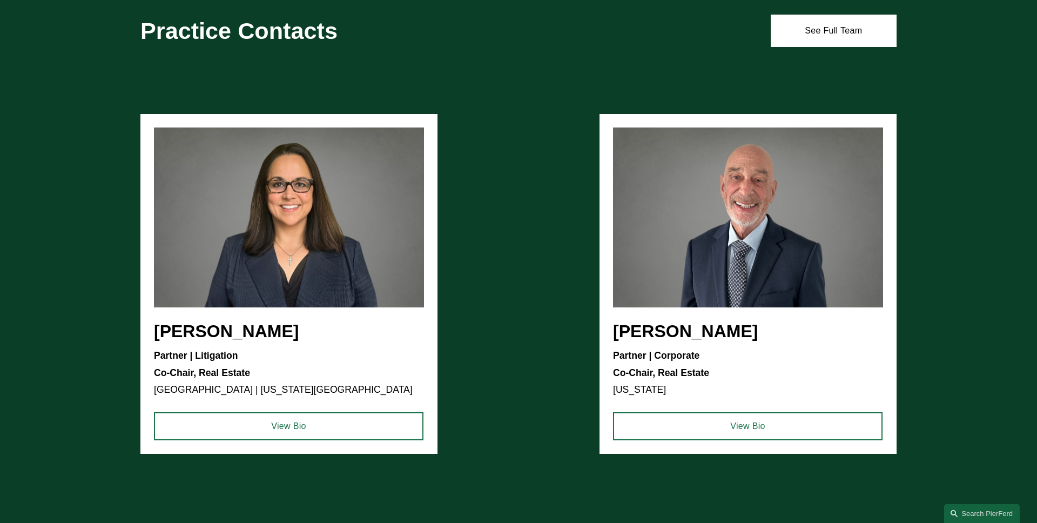
scroll to position [1189, 0]
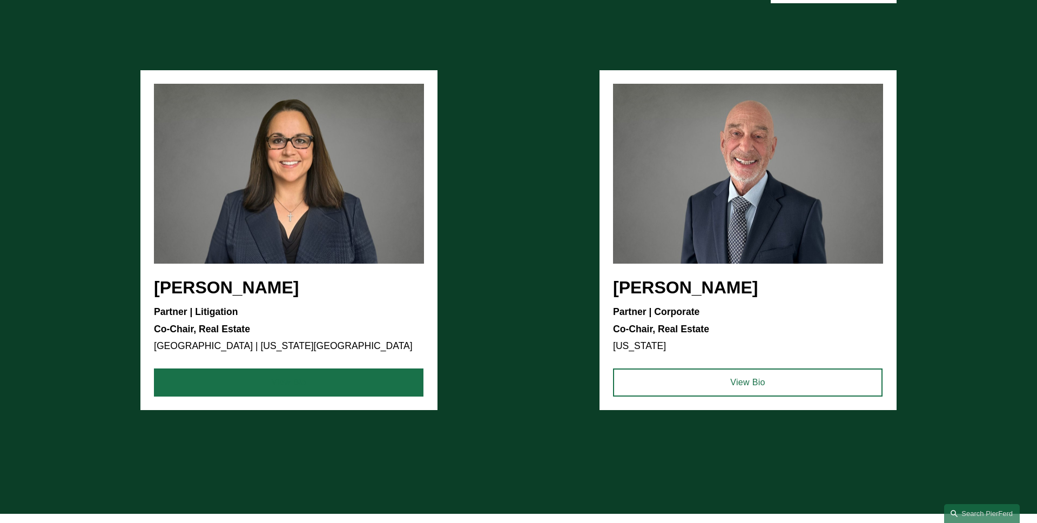
click at [337, 383] on link "View Bio" at bounding box center [289, 382] width 270 height 28
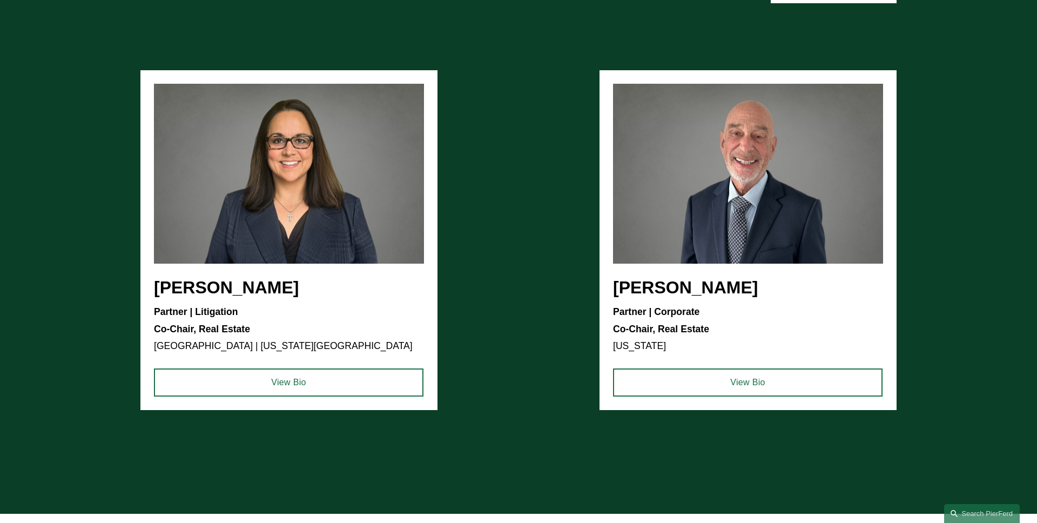
drag, startPoint x: 266, startPoint y: 346, endPoint x: 164, endPoint y: 298, distance: 112.8
click at [164, 298] on div "[PERSON_NAME] Partner | Litigation Co-Chair, Real Estate [GEOGRAPHIC_DATA] | [U…" at bounding box center [518, 264] width 1037 height 388
click at [166, 298] on div "[PERSON_NAME] Partner | Litigation Co-Chair, Real Estate [GEOGRAPHIC_DATA] | [U…" at bounding box center [518, 264] width 1037 height 388
drag, startPoint x: 661, startPoint y: 333, endPoint x: 619, endPoint y: 302, distance: 51.4
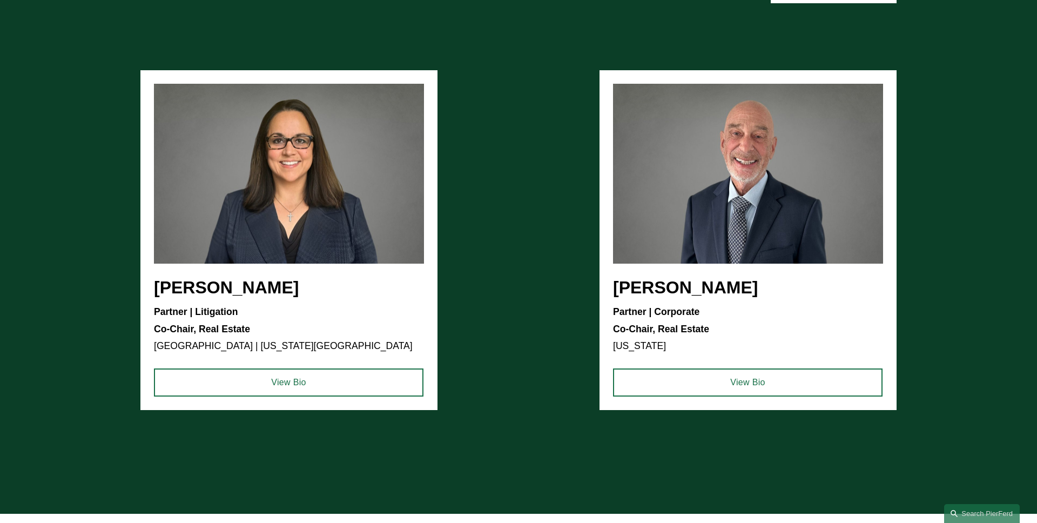
click at [619, 304] on div "[PERSON_NAME] Partner | Litigation Co-Chair, Real Estate [GEOGRAPHIC_DATA] | [U…" at bounding box center [518, 264] width 1037 height 388
click at [619, 302] on div "[PERSON_NAME] Partner | Litigation Co-Chair, Real Estate [GEOGRAPHIC_DATA] | [U…" at bounding box center [518, 264] width 1037 height 388
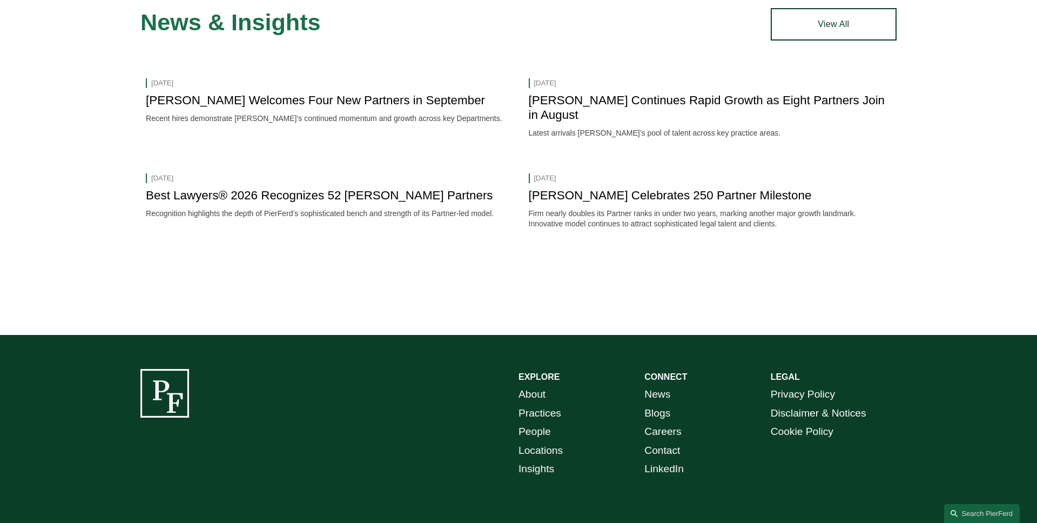
scroll to position [2004, 0]
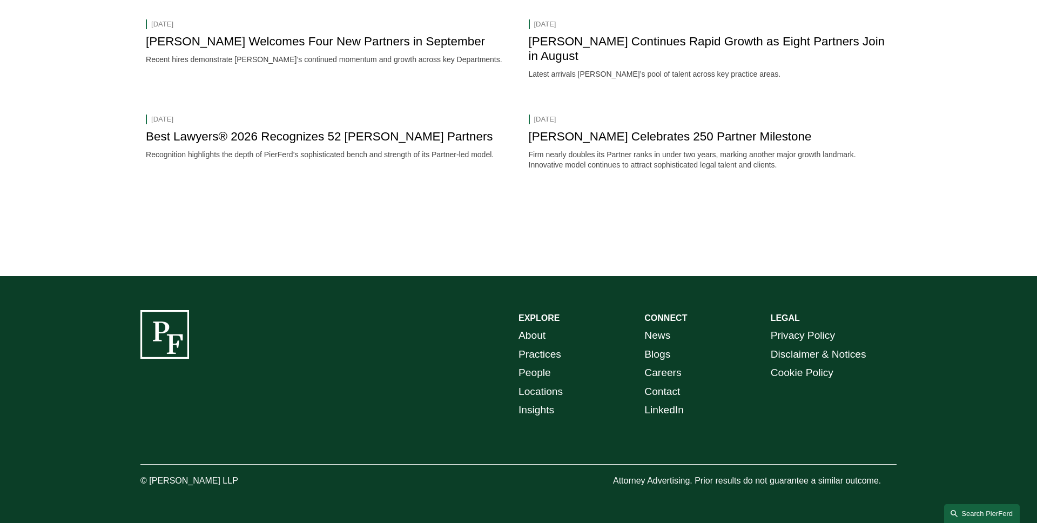
click at [961, 518] on link "Search this site" at bounding box center [982, 513] width 76 height 19
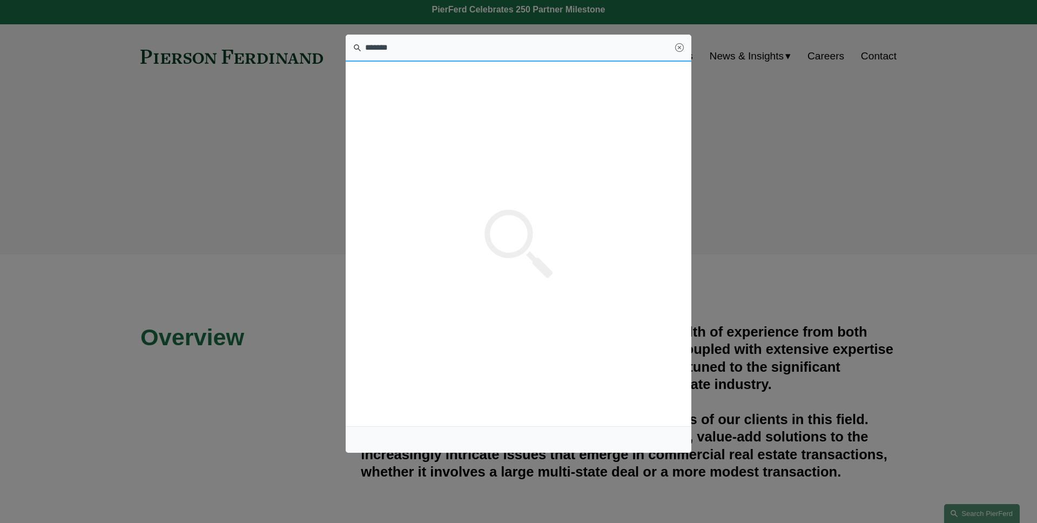
scroll to position [0, 0]
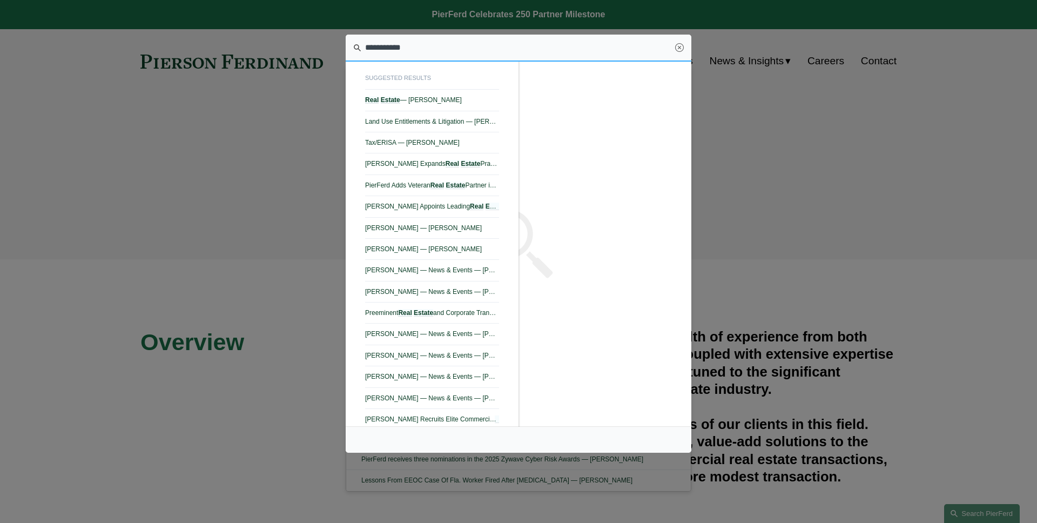
type input "**********"
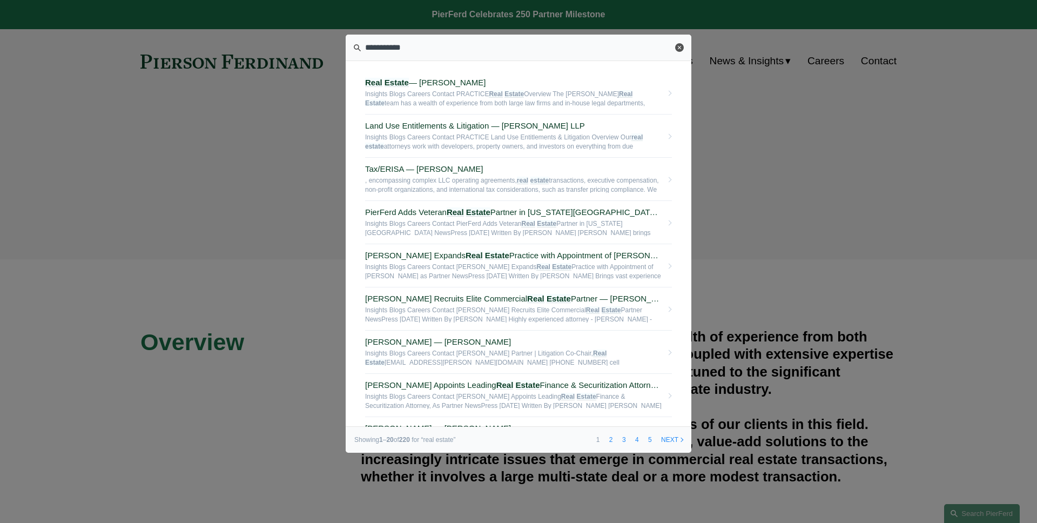
click at [683, 48] on link "Close" at bounding box center [679, 47] width 9 height 9
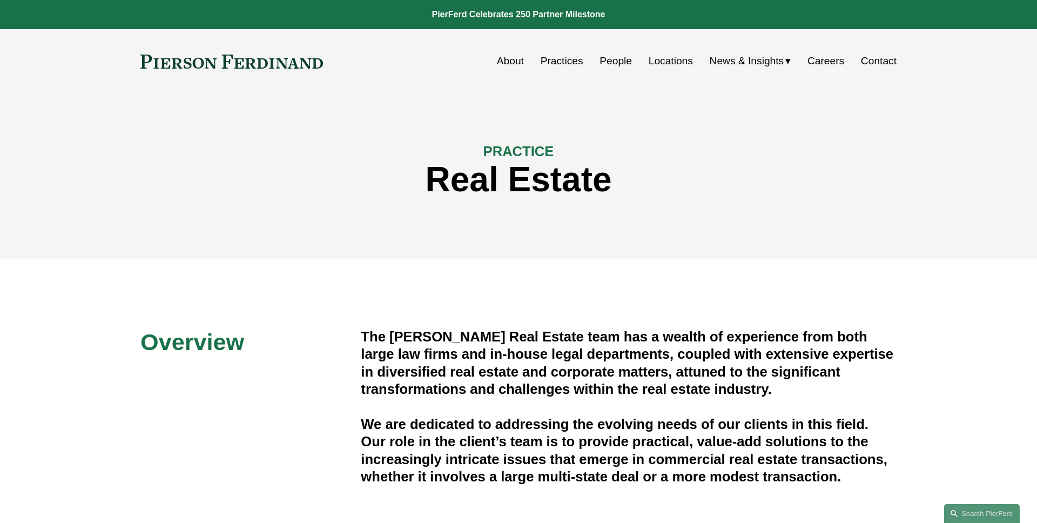
click at [751, 169] on h1 "Real Estate" at bounding box center [518, 179] width 756 height 39
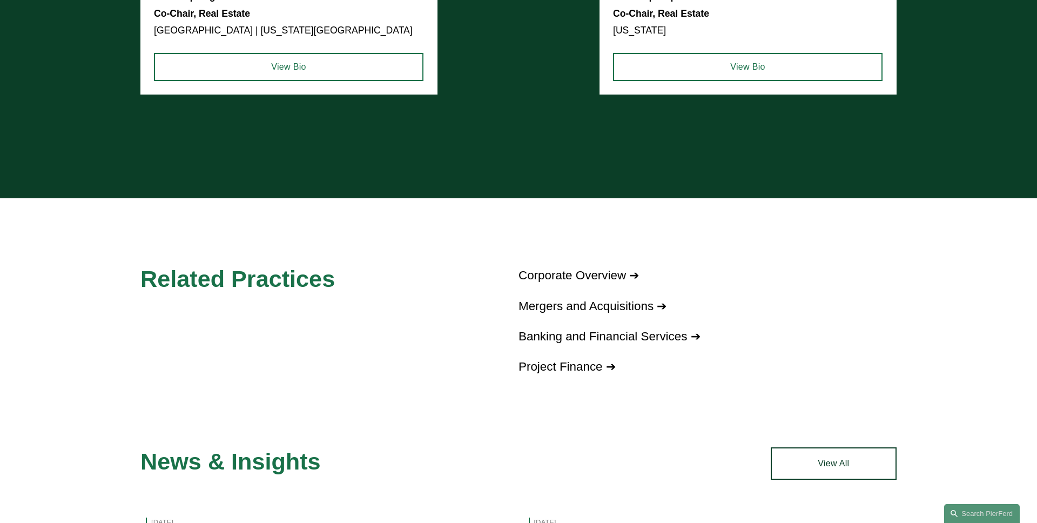
scroll to position [1528, 0]
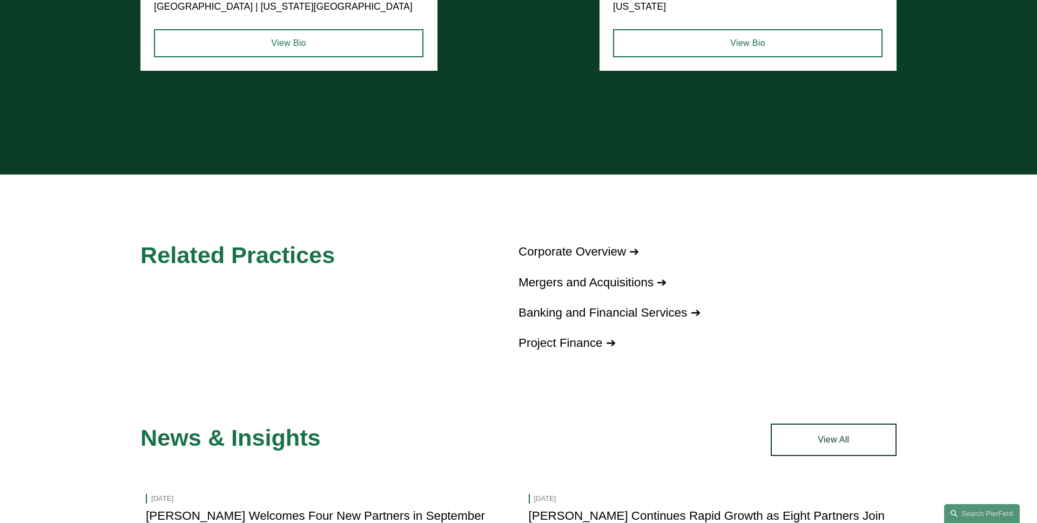
click at [564, 338] on link "Project Finance ➔" at bounding box center [566, 343] width 97 height 14
click at [423, 321] on div "Related Practices Corporate Overview ➔ Mergers and Acquisitions ➔ Banking and F…" at bounding box center [518, 281] width 1037 height 146
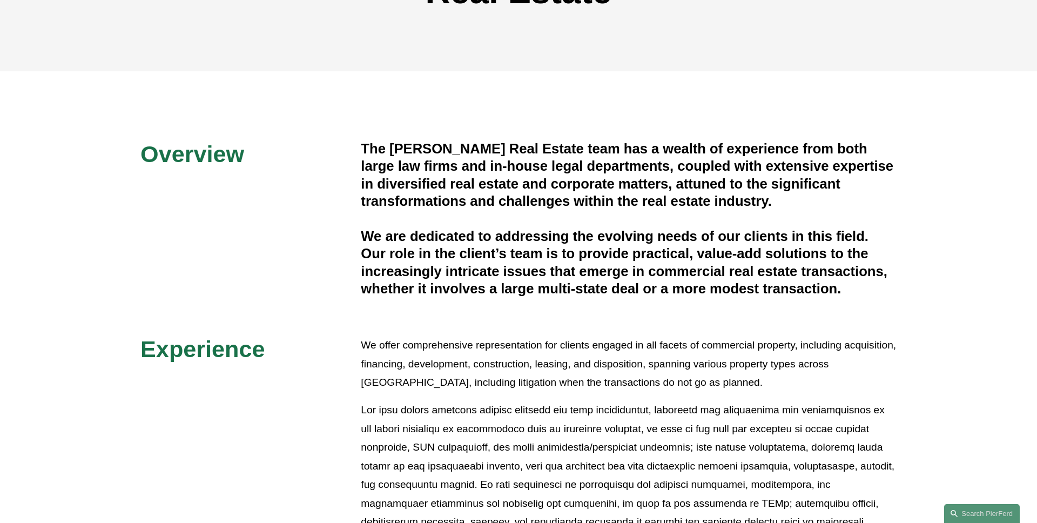
scroll to position [0, 0]
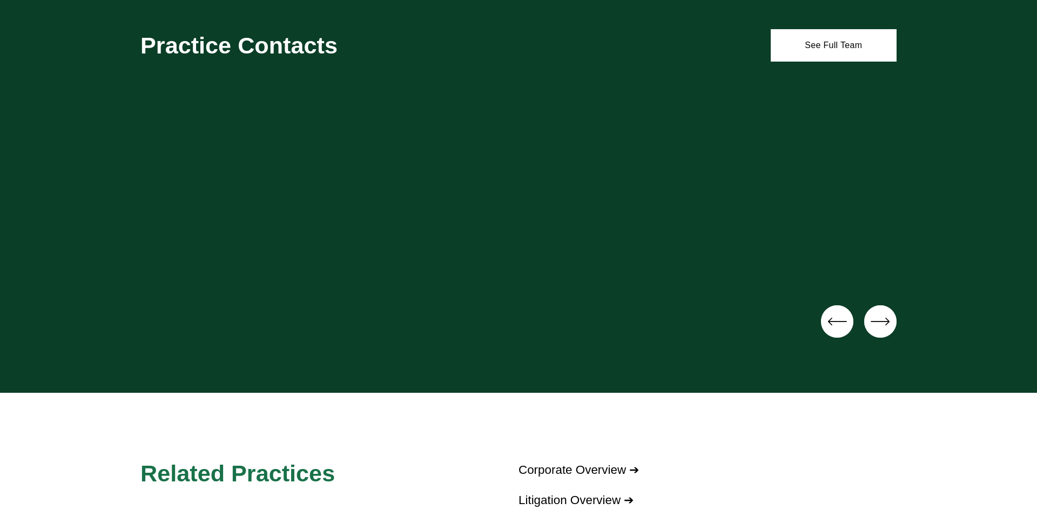
scroll to position [952, 0]
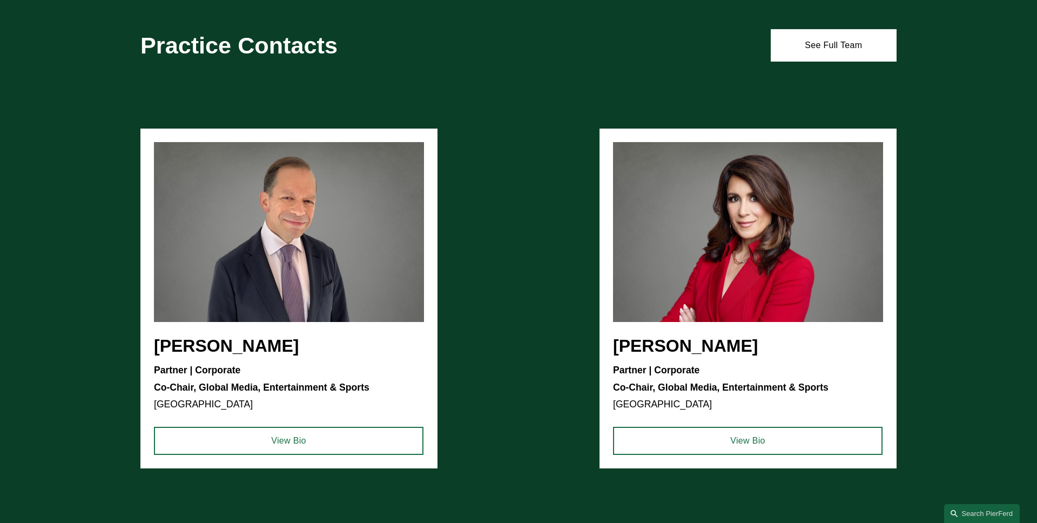
drag, startPoint x: 323, startPoint y: 347, endPoint x: 219, endPoint y: 347, distance: 103.7
click at [219, 347] on div "Steven S. Sidman Partner | Corporate Co-Chair, Global Media, Entertainment & Sp…" at bounding box center [518, 323] width 1037 height 388
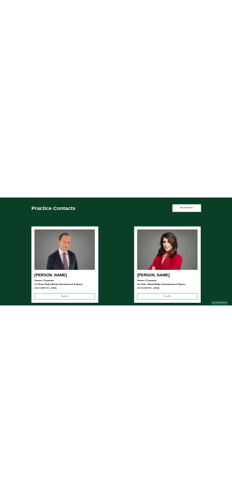
scroll to position [1427, 0]
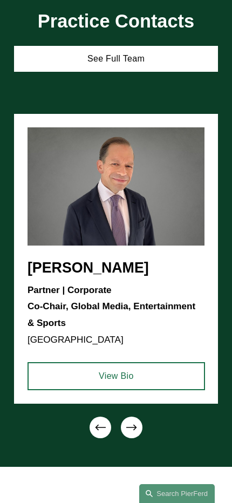
click at [134, 432] on icon "\a \a \a Next\a \a" at bounding box center [131, 427] width 11 height 11
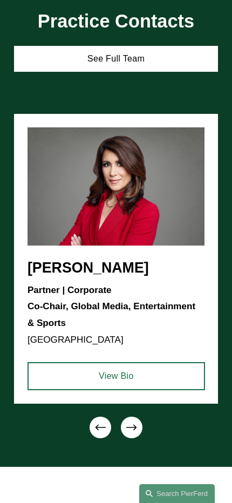
click at [96, 431] on icon "\a \a Previous\a \a \a" at bounding box center [100, 427] width 11 height 11
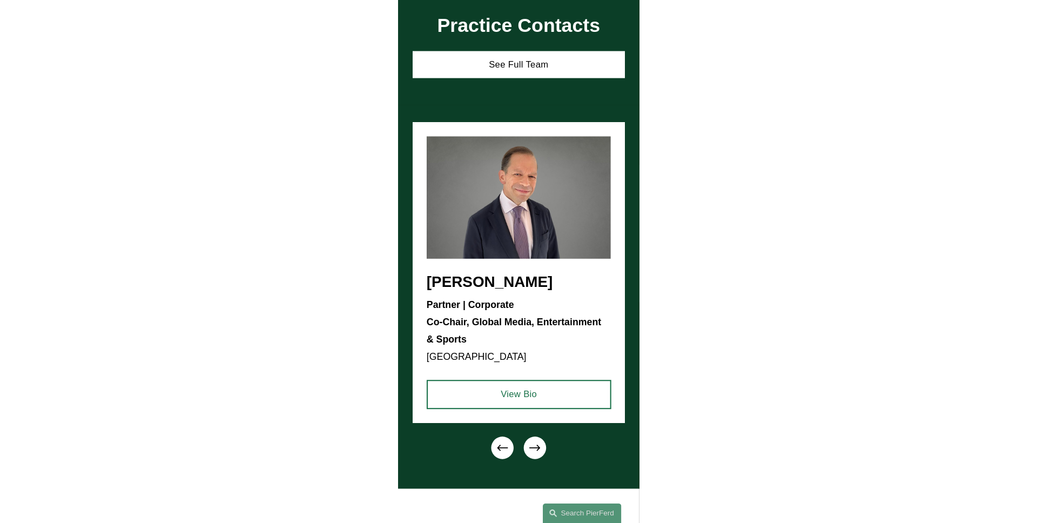
scroll to position [1430, 0]
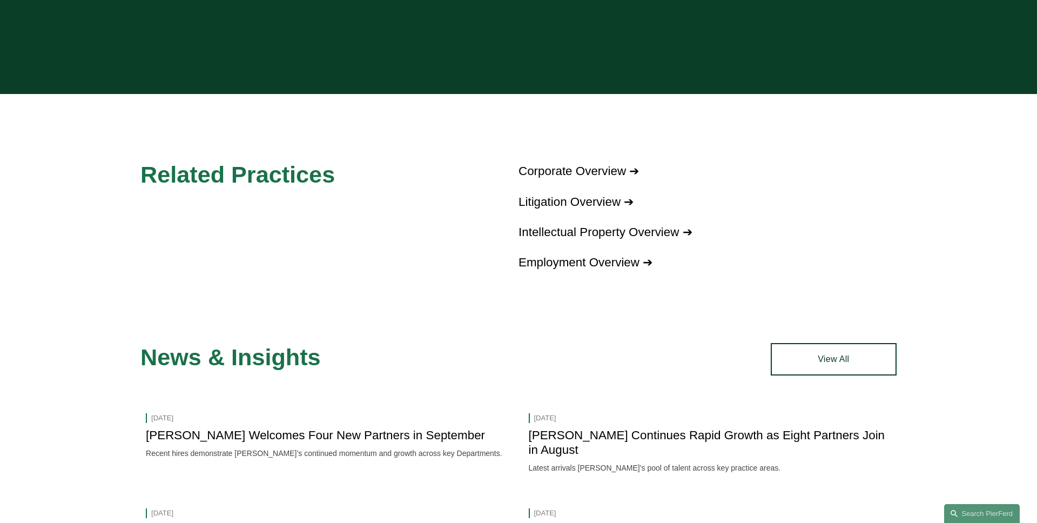
click at [407, 230] on div "Related Practices Corporate Overview ➔ Litigation Overview ➔ Intellectual Prope…" at bounding box center [518, 201] width 1037 height 146
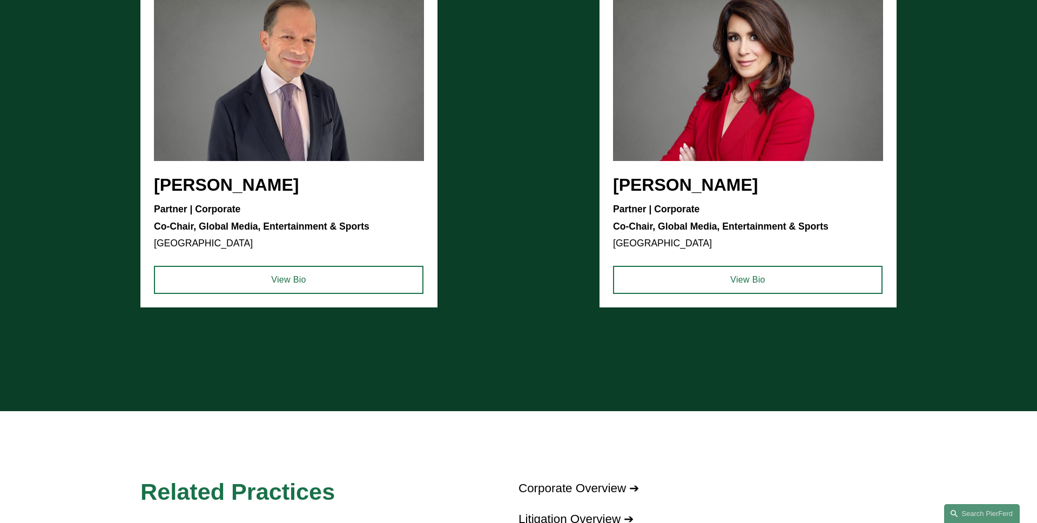
scroll to position [1440, 0]
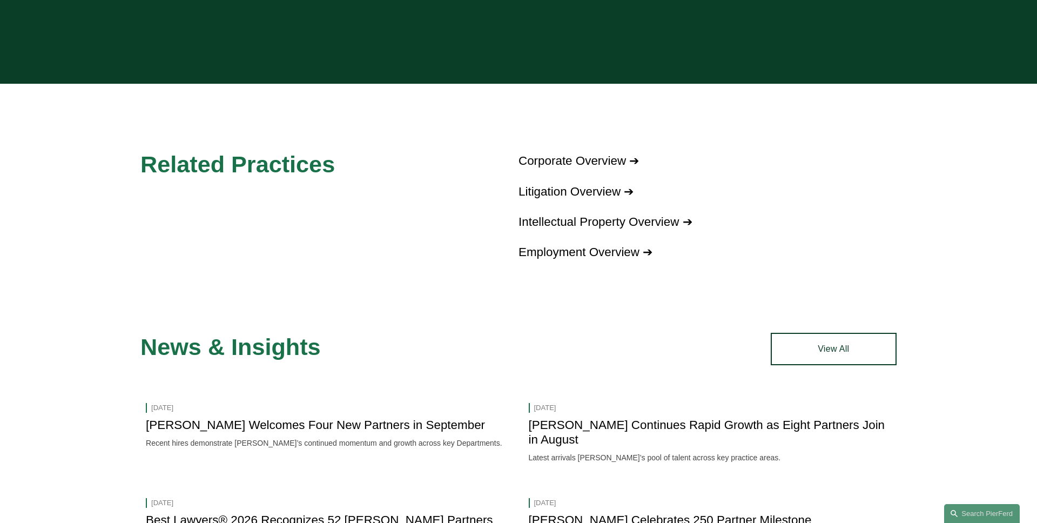
click at [595, 165] on link "Corporate Overview ➔" at bounding box center [578, 161] width 120 height 14
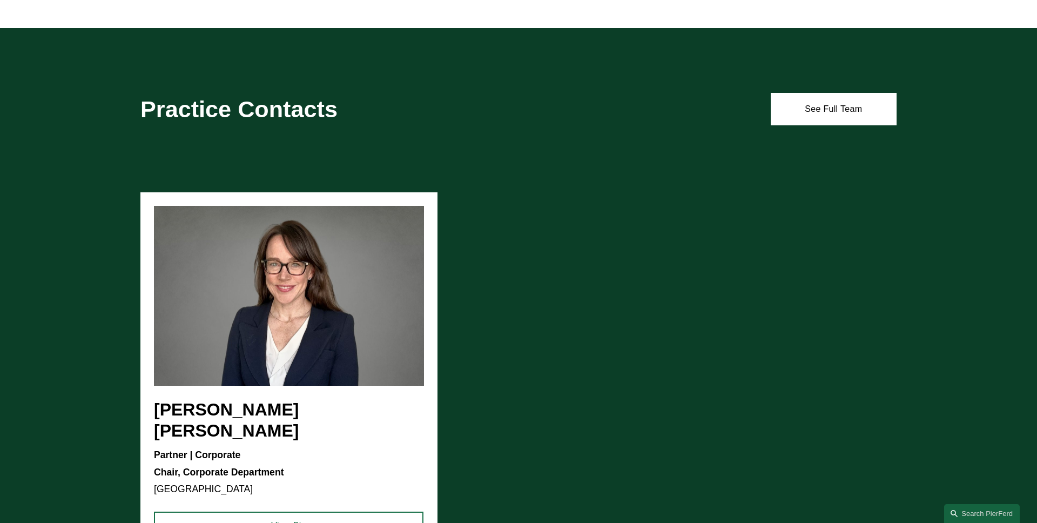
scroll to position [756, 0]
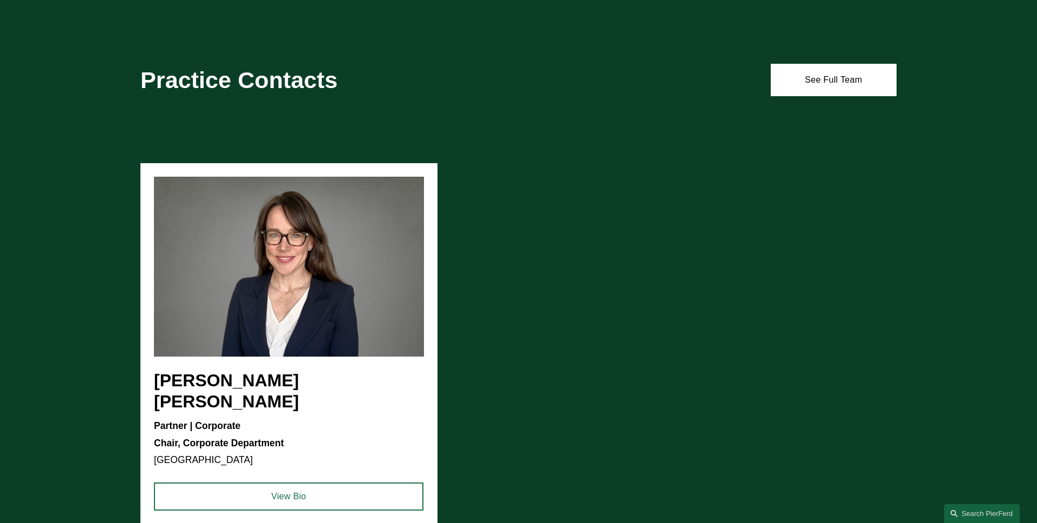
drag, startPoint x: 372, startPoint y: 255, endPoint x: 224, endPoint y: 259, distance: 148.6
click at [224, 259] on ul "[PERSON_NAME] [PERSON_NAME] Partner | Corporate Chair, Corporate Department [GE…" at bounding box center [518, 343] width 756 height 361
drag, startPoint x: 224, startPoint y: 259, endPoint x: 346, endPoint y: 261, distance: 122.1
click at [347, 261] on ul "[PERSON_NAME] [PERSON_NAME] Partner | Corporate Chair, Corporate Department [GE…" at bounding box center [518, 343] width 756 height 361
drag, startPoint x: 346, startPoint y: 261, endPoint x: 440, endPoint y: 261, distance: 94.5
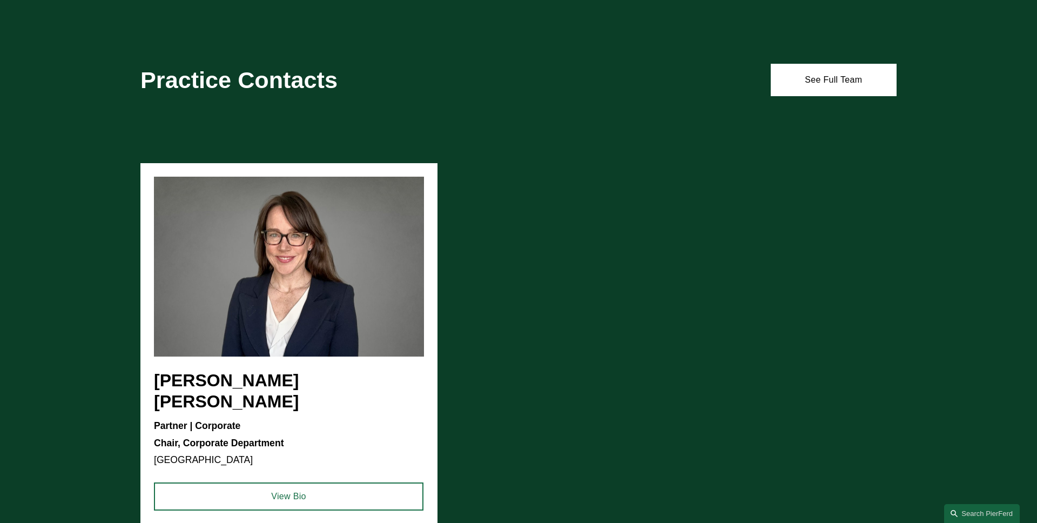
click at [440, 261] on ul "[PERSON_NAME] [PERSON_NAME] Partner | Corporate Chair, Corporate Department [GE…" at bounding box center [518, 343] width 756 height 361
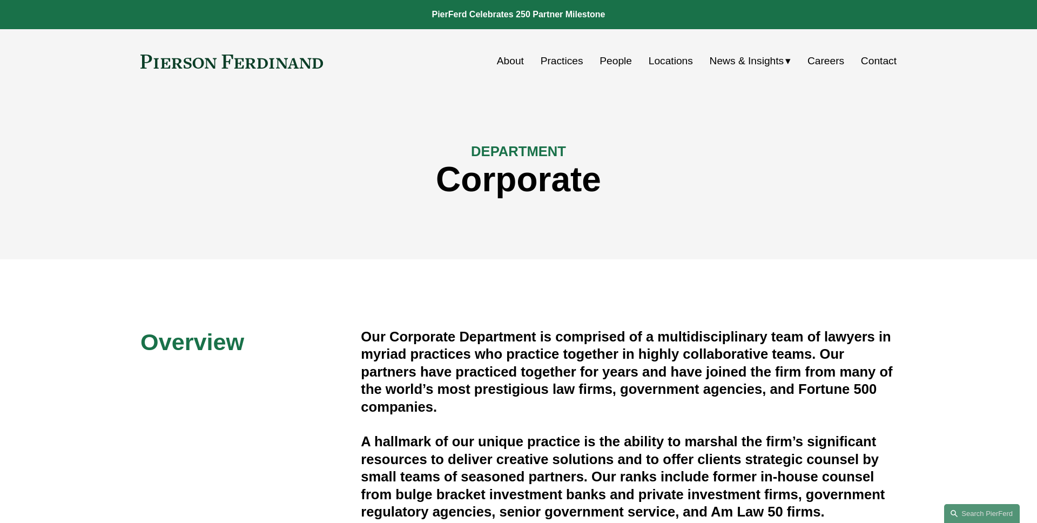
scroll to position [756, 0]
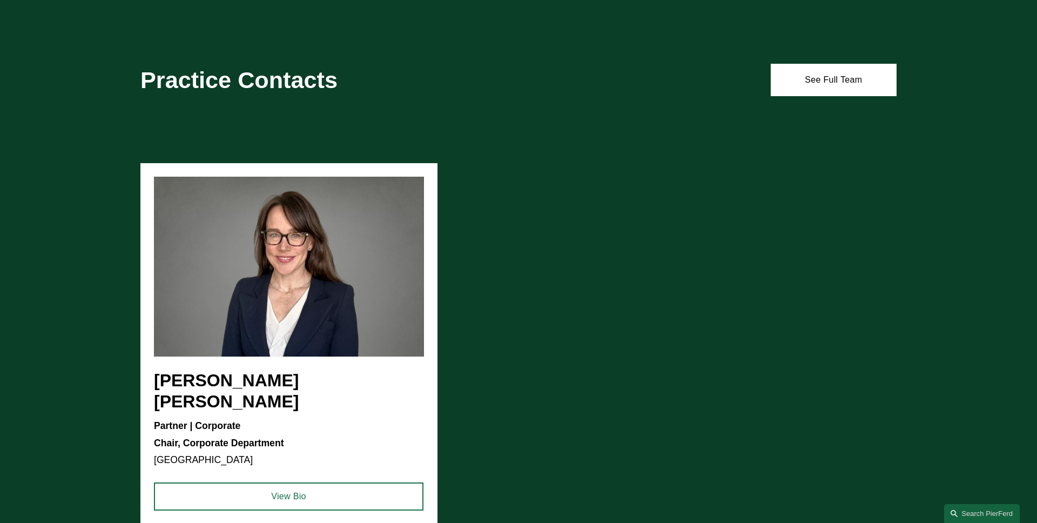
drag, startPoint x: 333, startPoint y: 336, endPoint x: 276, endPoint y: 336, distance: 57.3
click at [276, 336] on div "[PERSON_NAME] [PERSON_NAME] Partner | Corporate Chair, Corporate Department [GE…" at bounding box center [518, 367] width 1037 height 409
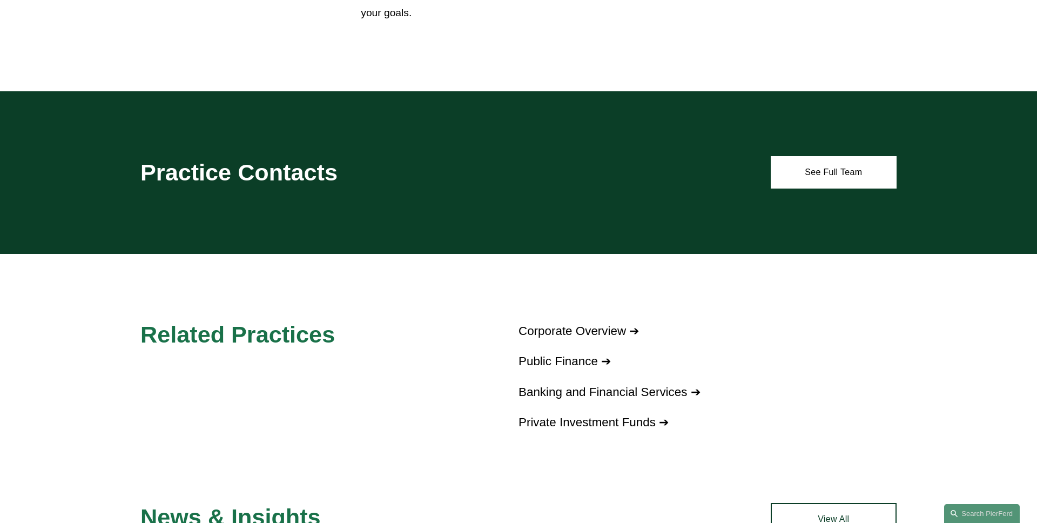
scroll to position [686, 0]
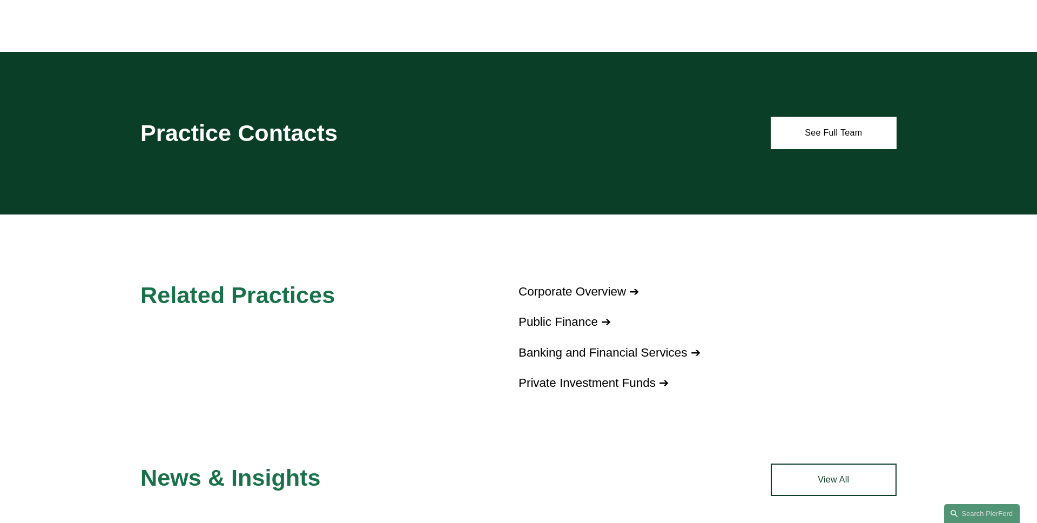
click at [545, 318] on link "Public Finance ➔" at bounding box center [564, 322] width 92 height 14
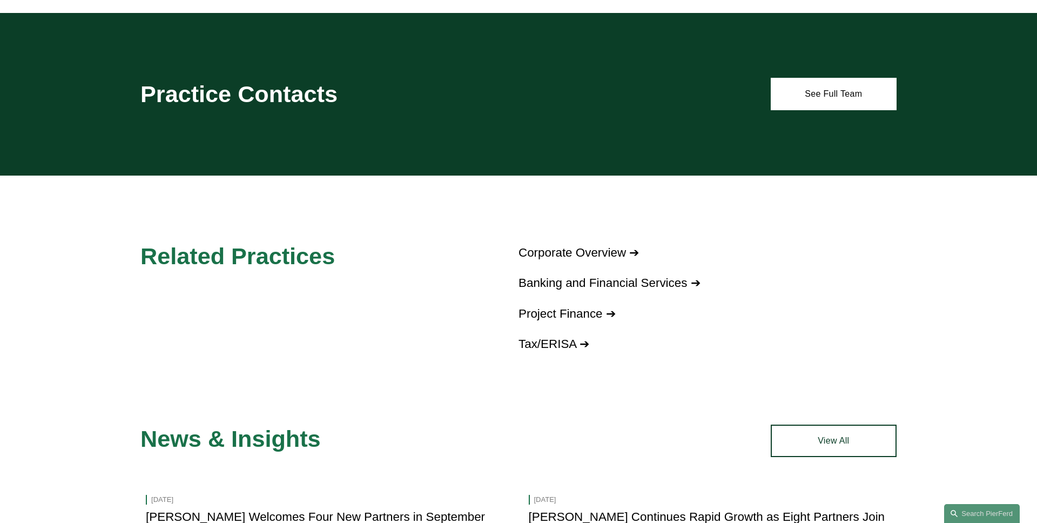
scroll to position [756, 0]
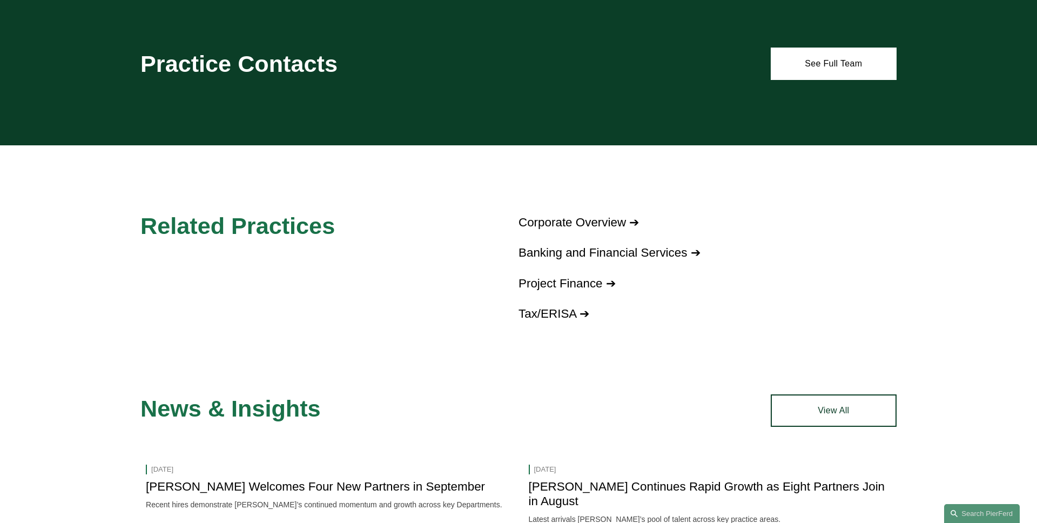
click at [533, 260] on p "Banking and Financial Services ➔" at bounding box center [707, 253] width 378 height 22
click at [535, 255] on link "Banking and Financial Services ➔" at bounding box center [609, 253] width 182 height 14
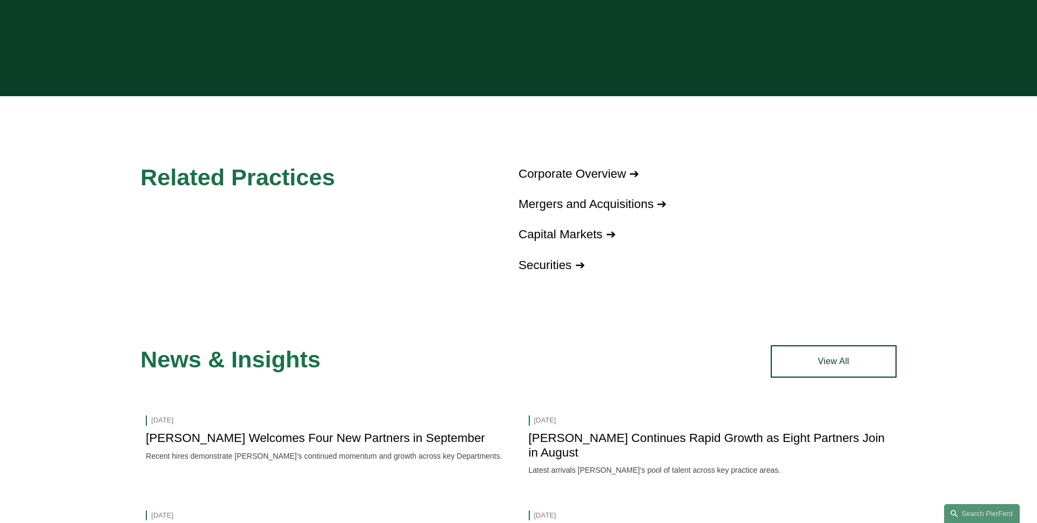
scroll to position [1481, 0]
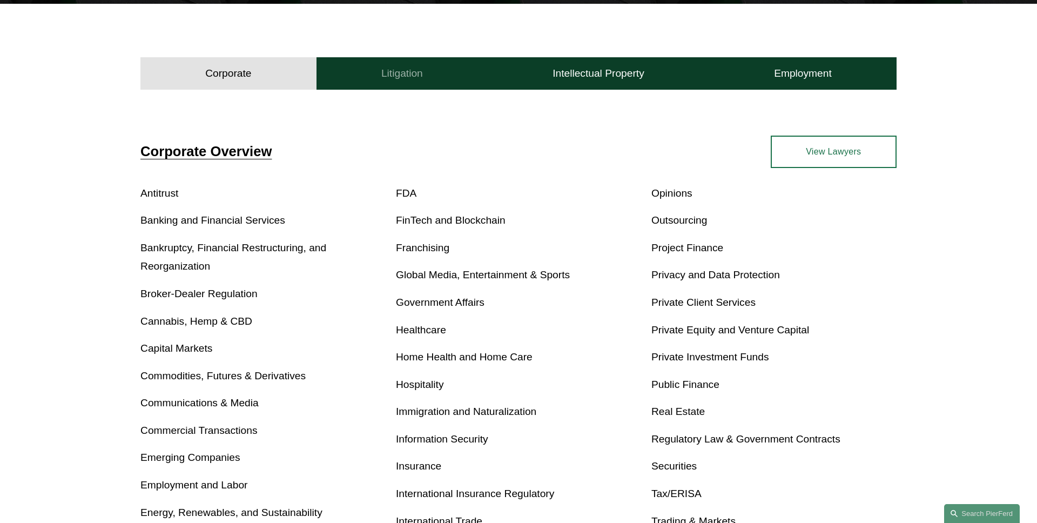
scroll to position [420, 0]
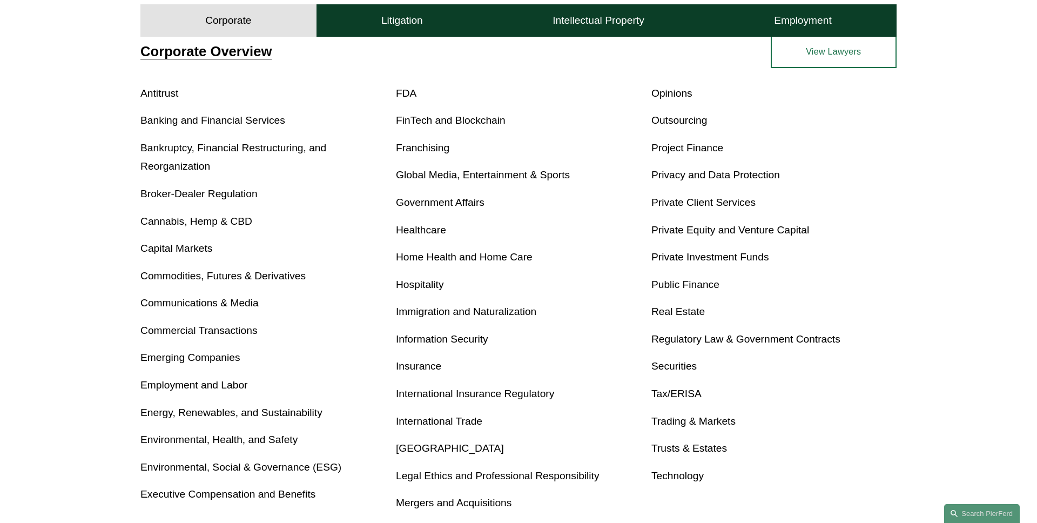
click at [665, 309] on link "Real Estate" at bounding box center [677, 311] width 53 height 11
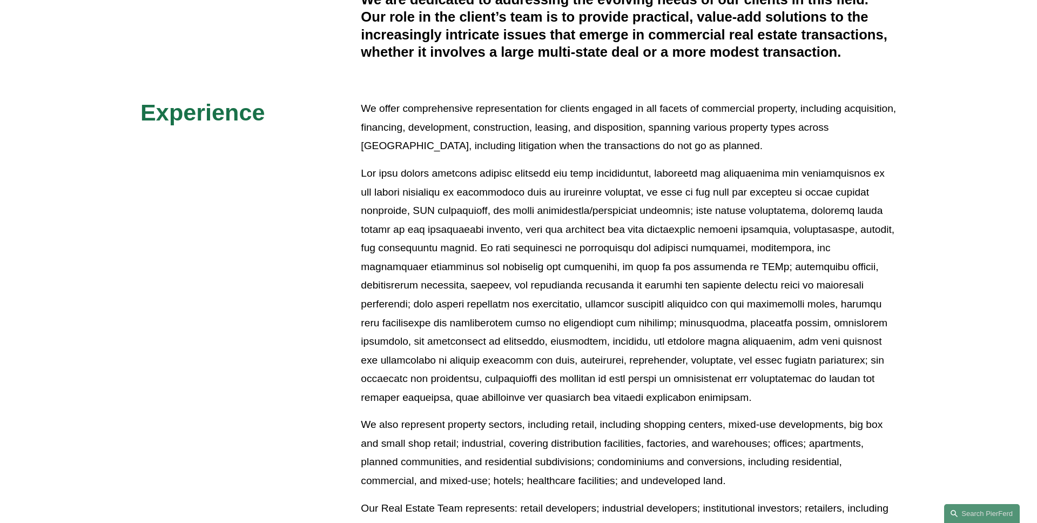
scroll to position [429, 0]
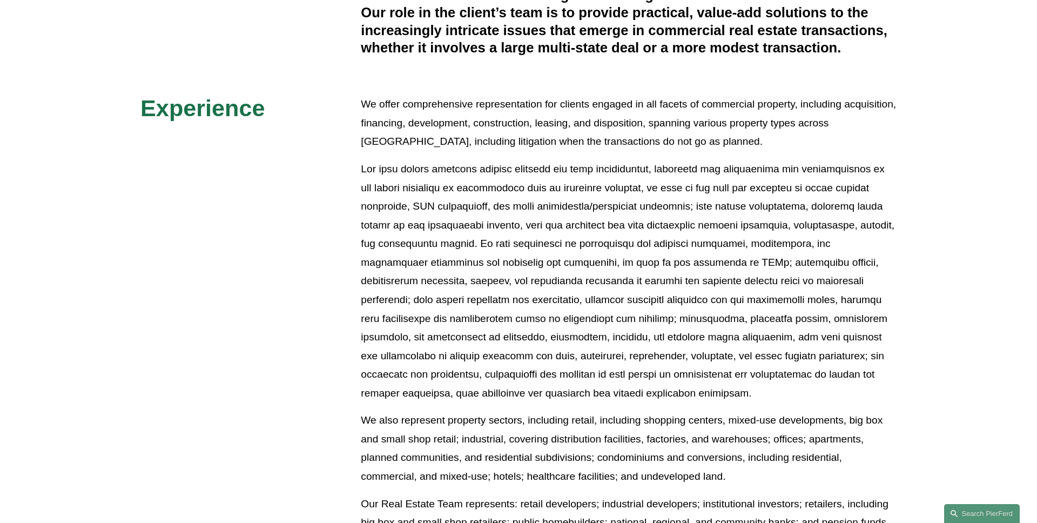
click at [342, 258] on div "Overview The Pierson Ferdinand Real Estate team has a wealth of experience from…" at bounding box center [518, 248] width 1037 height 699
click at [336, 285] on div "Overview The Pierson Ferdinand Real Estate team has a wealth of experience from…" at bounding box center [518, 248] width 1037 height 699
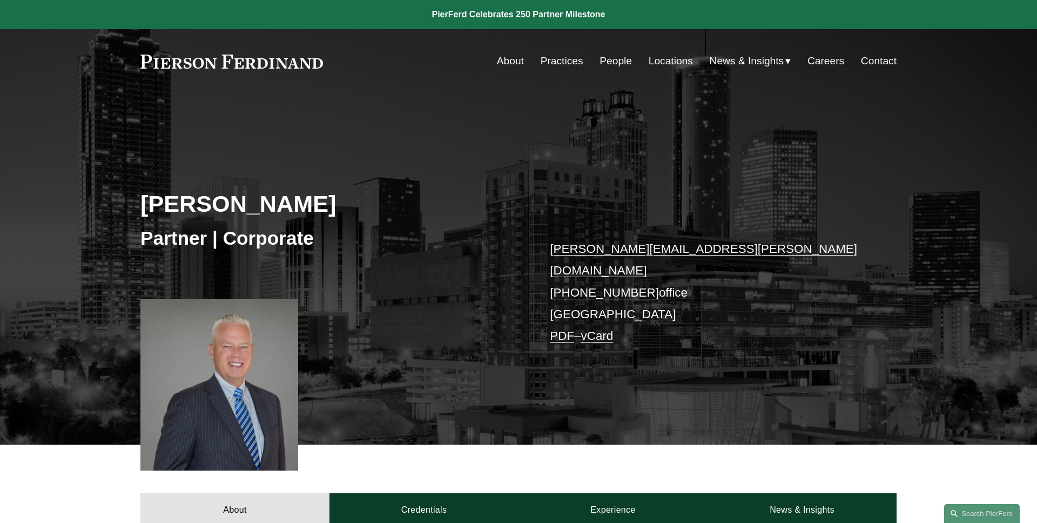
click at [340, 158] on div "[PERSON_NAME] Partner | Corporate [PERSON_NAME][EMAIL_ADDRESS][PERSON_NAME][DOM…" at bounding box center [518, 284] width 1037 height 320
